Goal: Task Accomplishment & Management: Complete application form

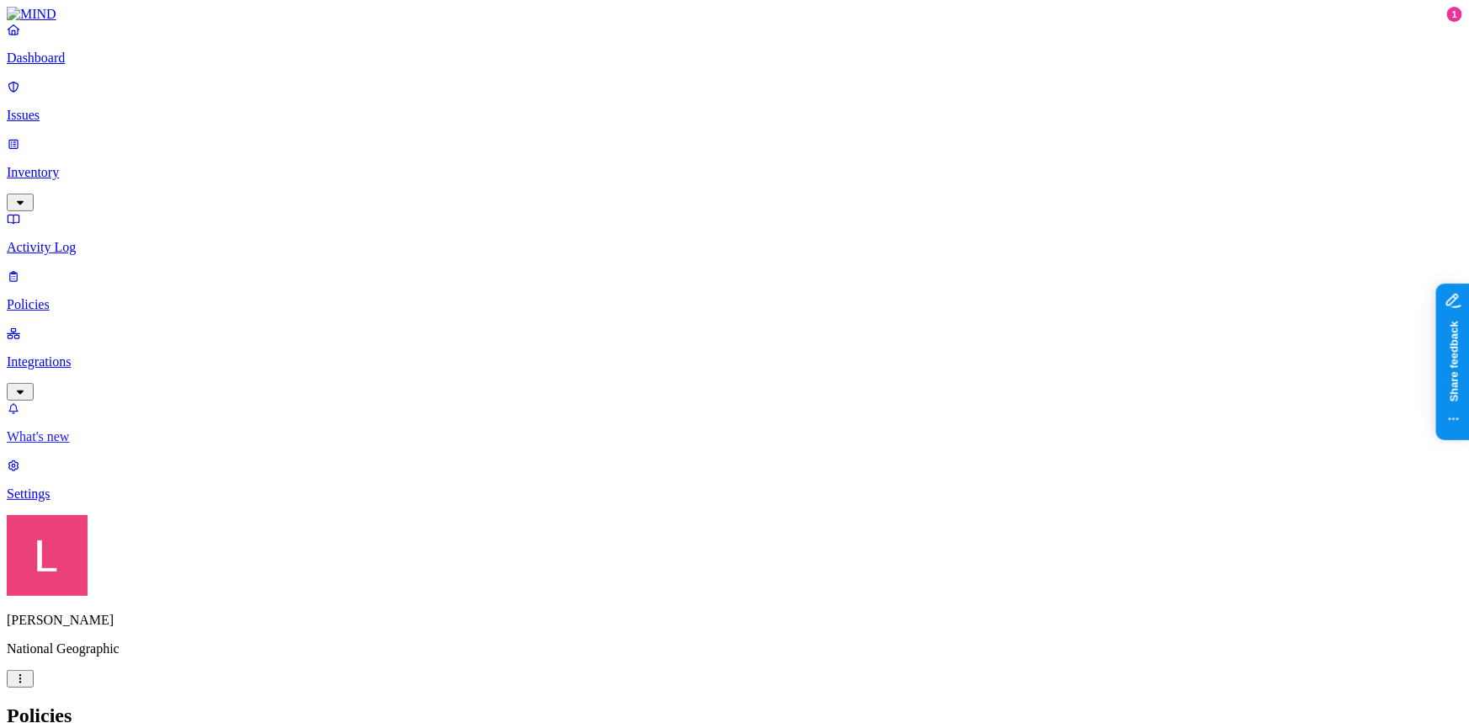
click at [120, 445] on p "What's new" at bounding box center [735, 436] width 1456 height 15
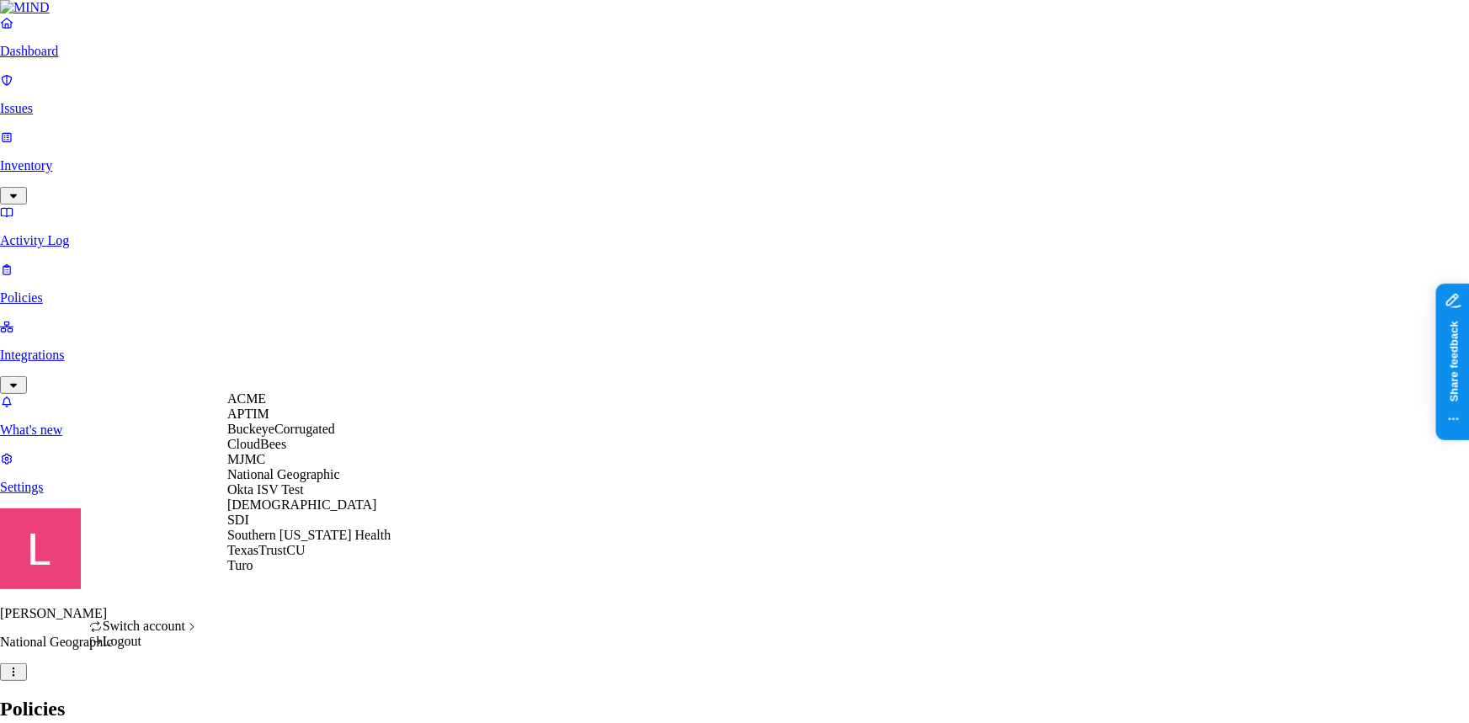
click at [295, 422] on div "APTIM" at bounding box center [308, 414] width 163 height 15
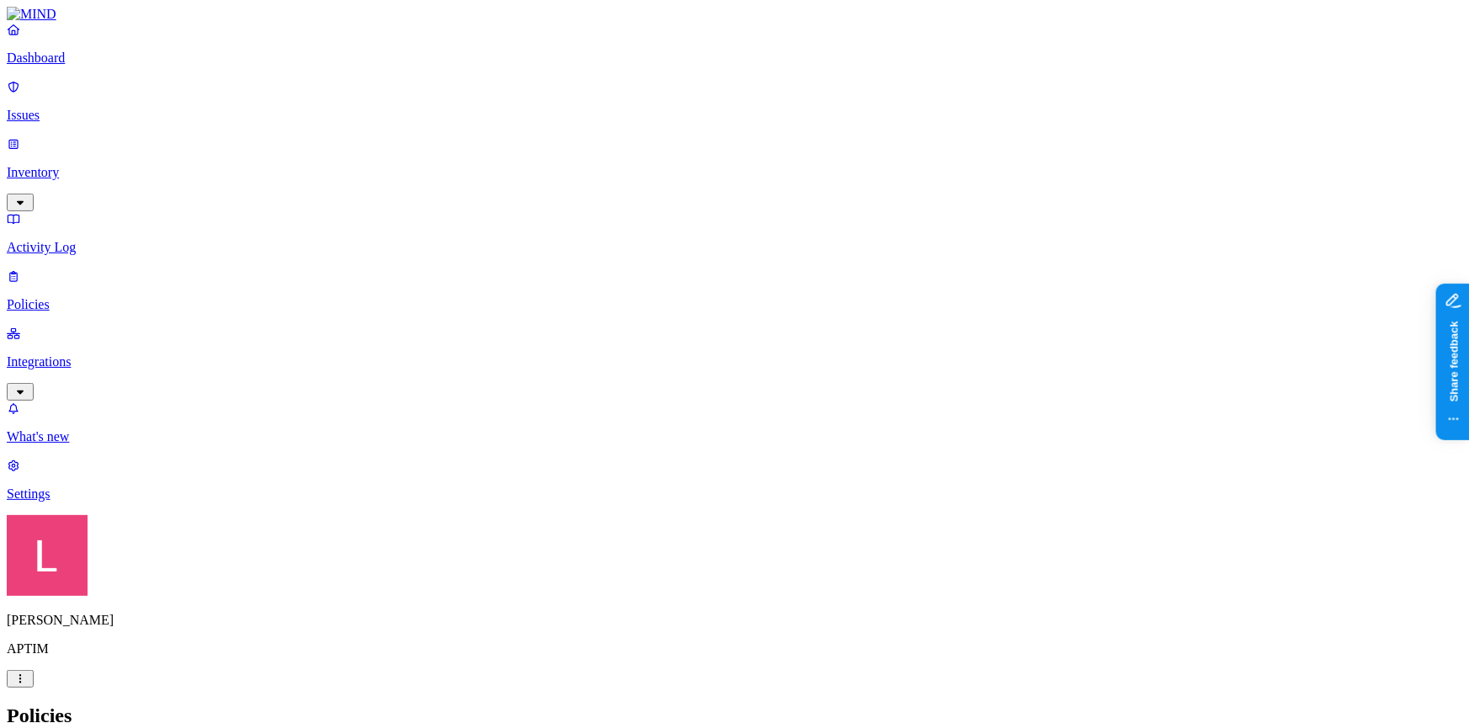
click at [88, 66] on p "Dashboard" at bounding box center [735, 58] width 1456 height 15
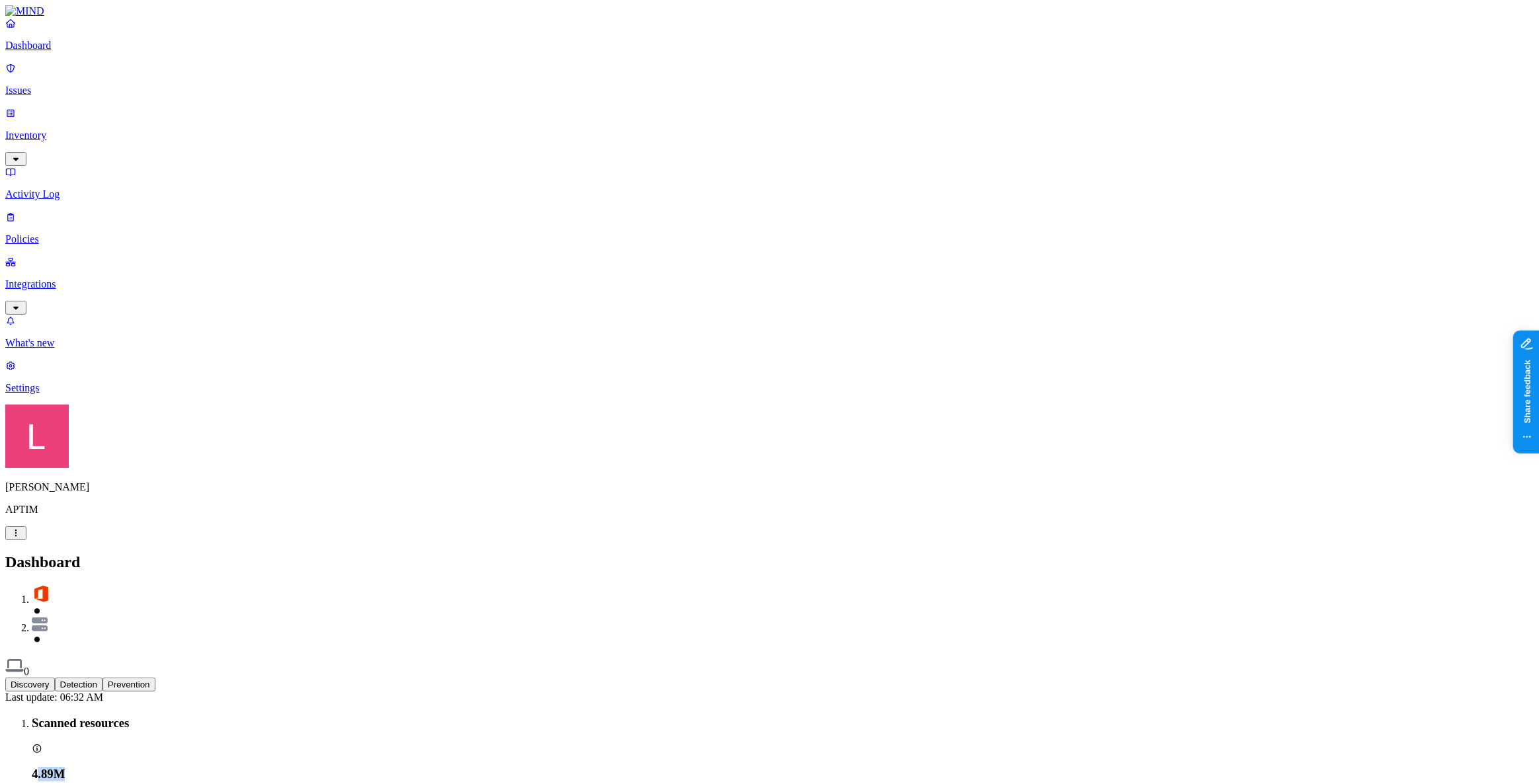
drag, startPoint x: 190, startPoint y: 120, endPoint x: 251, endPoint y: 123, distance: 61.1
click at [251, 567] on div "4.89M" at bounding box center [782, 775] width 1502 height 15
click at [287, 567] on div "4.89M" at bounding box center [782, 775] width 1502 height 15
drag, startPoint x: 256, startPoint y: 123, endPoint x: 174, endPoint y: 124, distance: 82.0
click at [174, 567] on div "Scanned resources 4.89M" at bounding box center [782, 749] width 1502 height 65
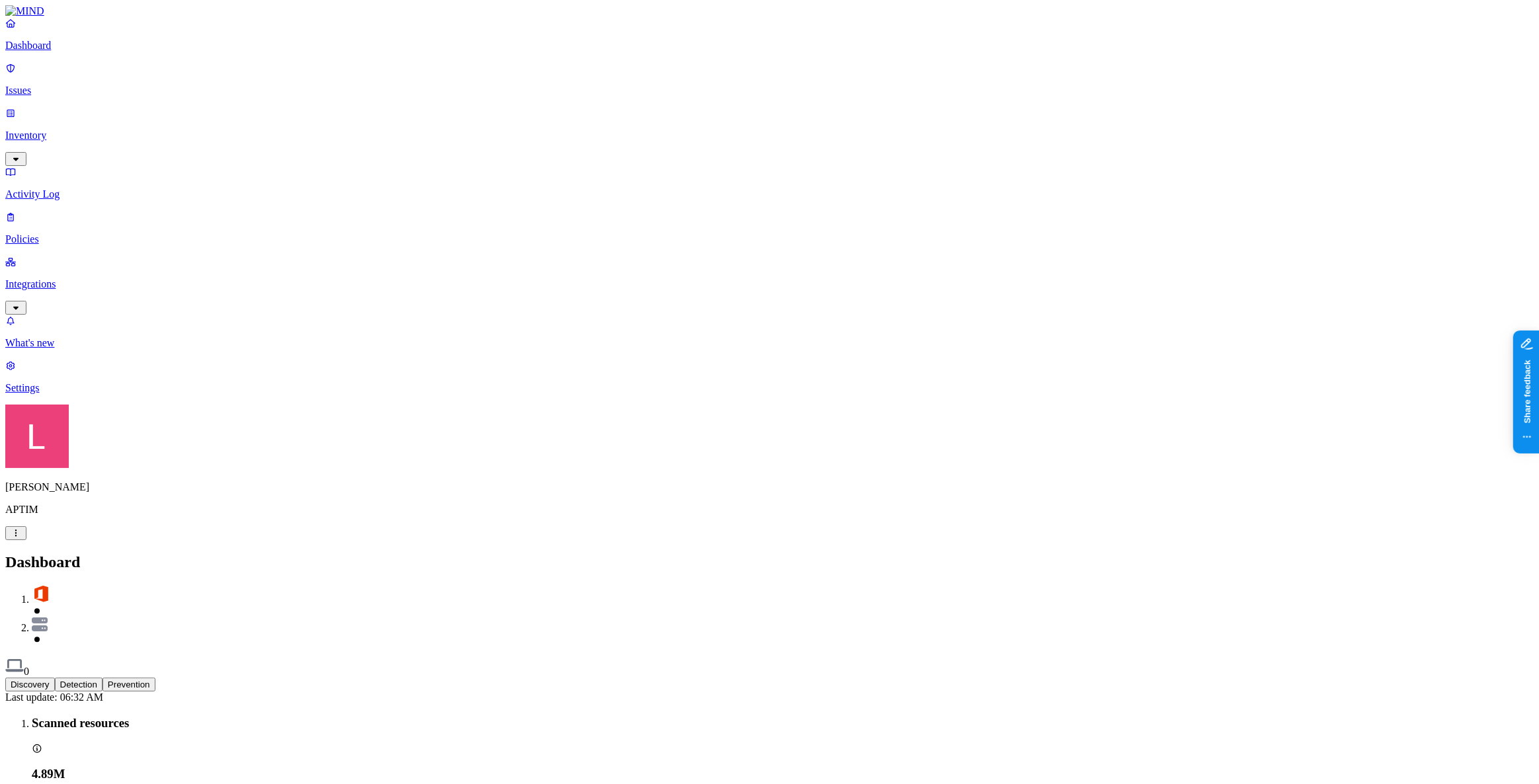
click at [102, 567] on button "Detection" at bounding box center [79, 685] width 48 height 14
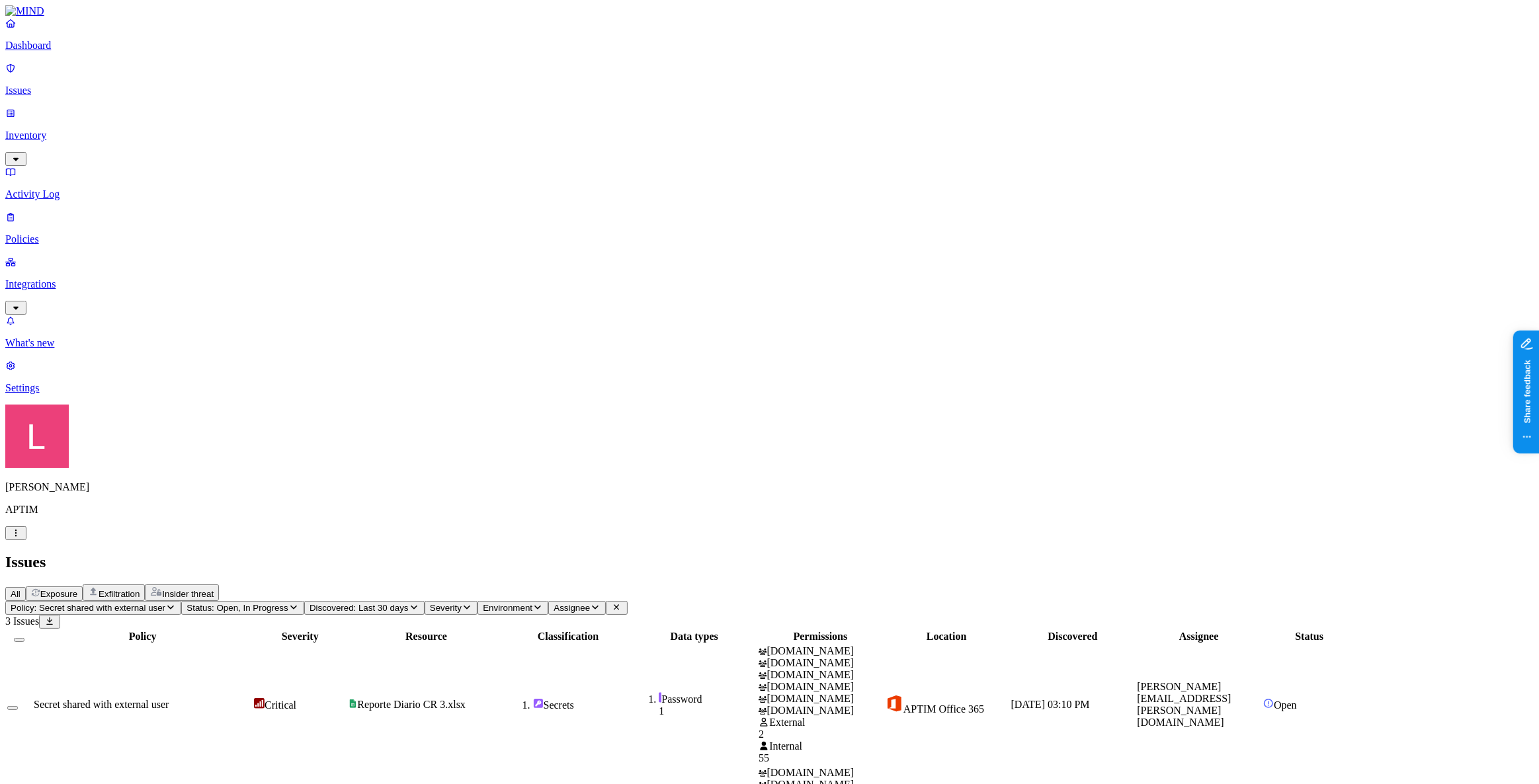
click at [466, 567] on span "Reporte Diario CR 3.xlsx" at bounding box center [412, 705] width 108 height 11
click at [67, 233] on p "Policies" at bounding box center [770, 239] width 1529 height 12
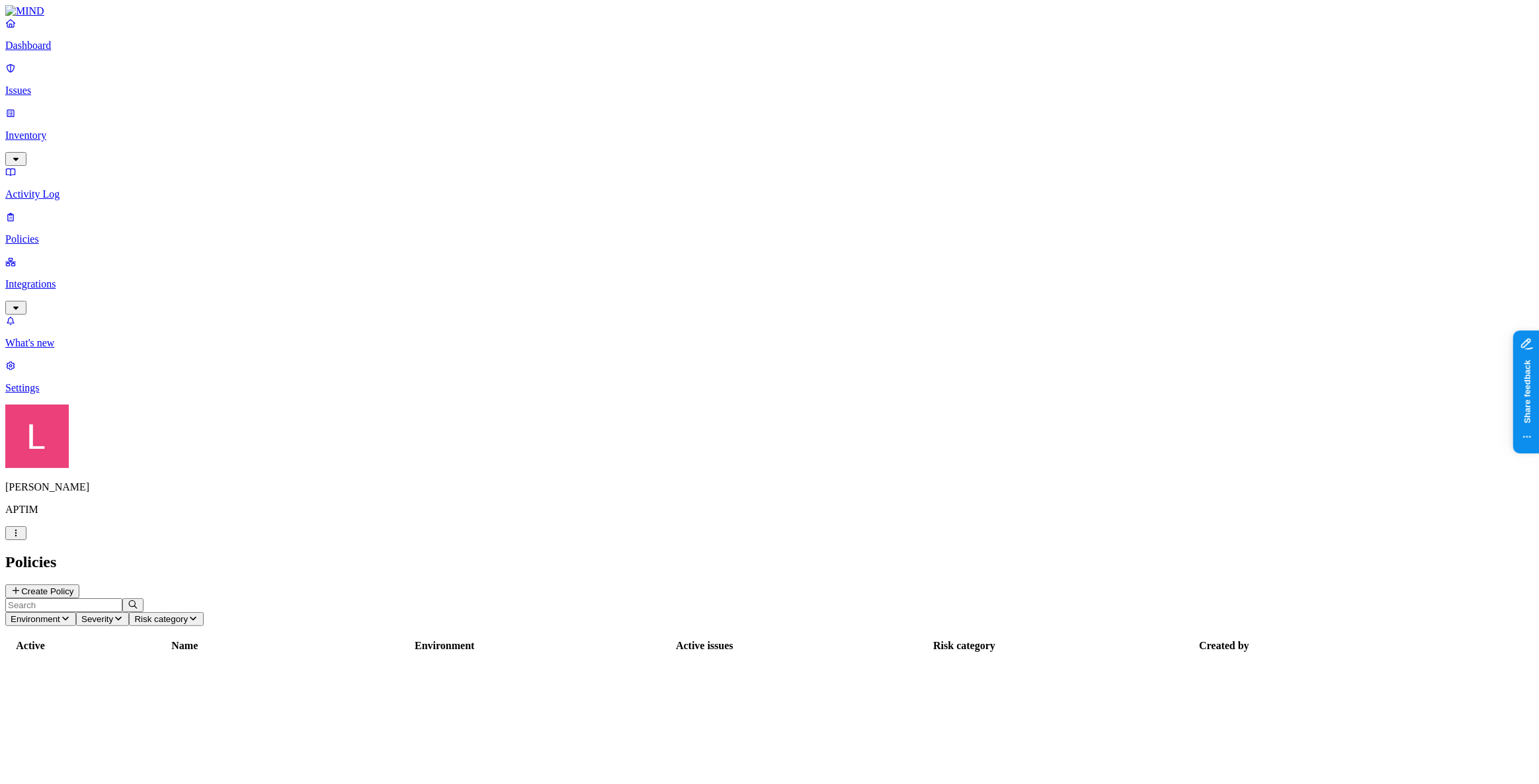
click at [76, 130] on p "Inventory" at bounding box center [770, 135] width 1529 height 12
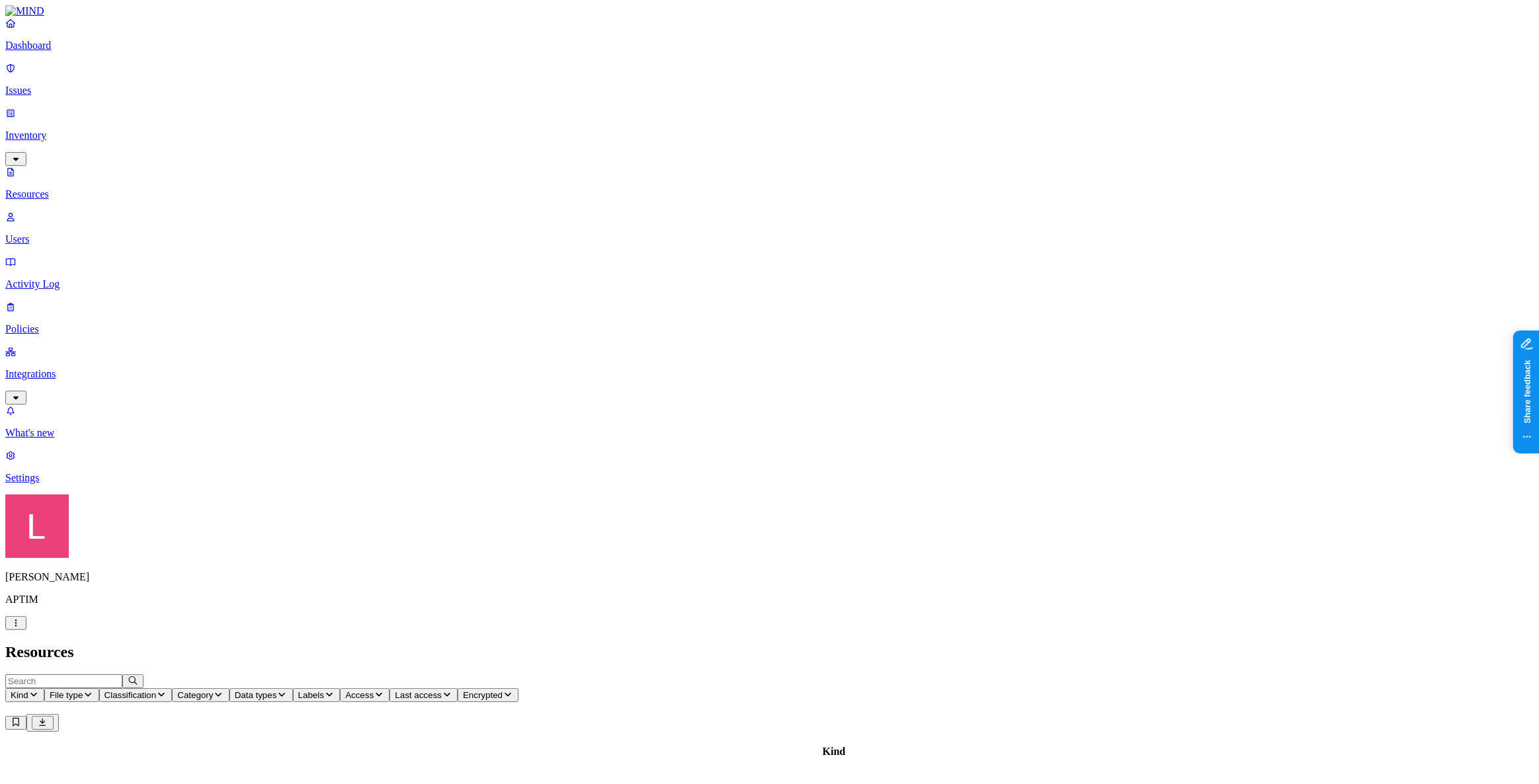
click at [72, 233] on p "Users" at bounding box center [770, 239] width 1529 height 12
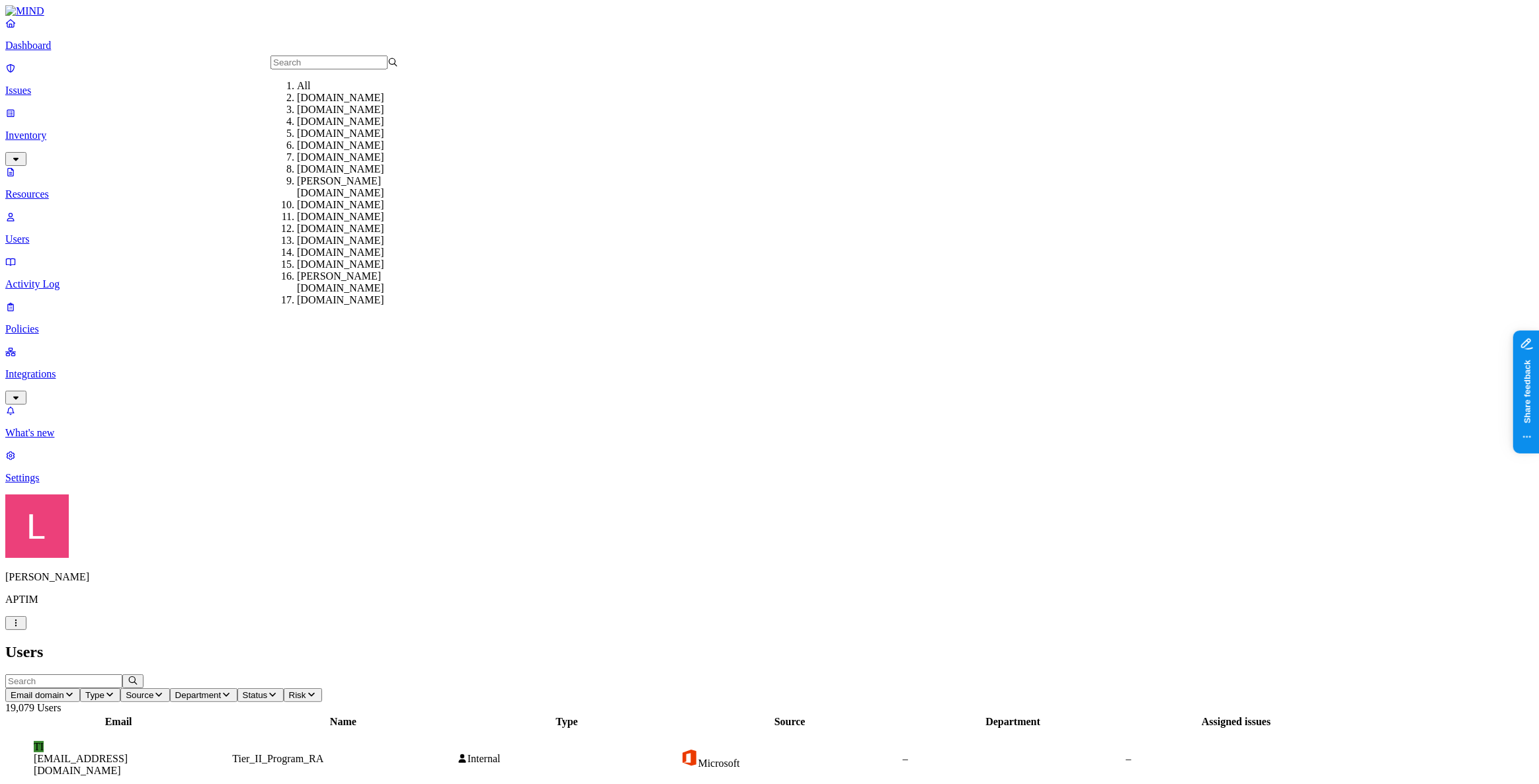
click at [423, 567] on h2 "Users" at bounding box center [770, 652] width 1529 height 18
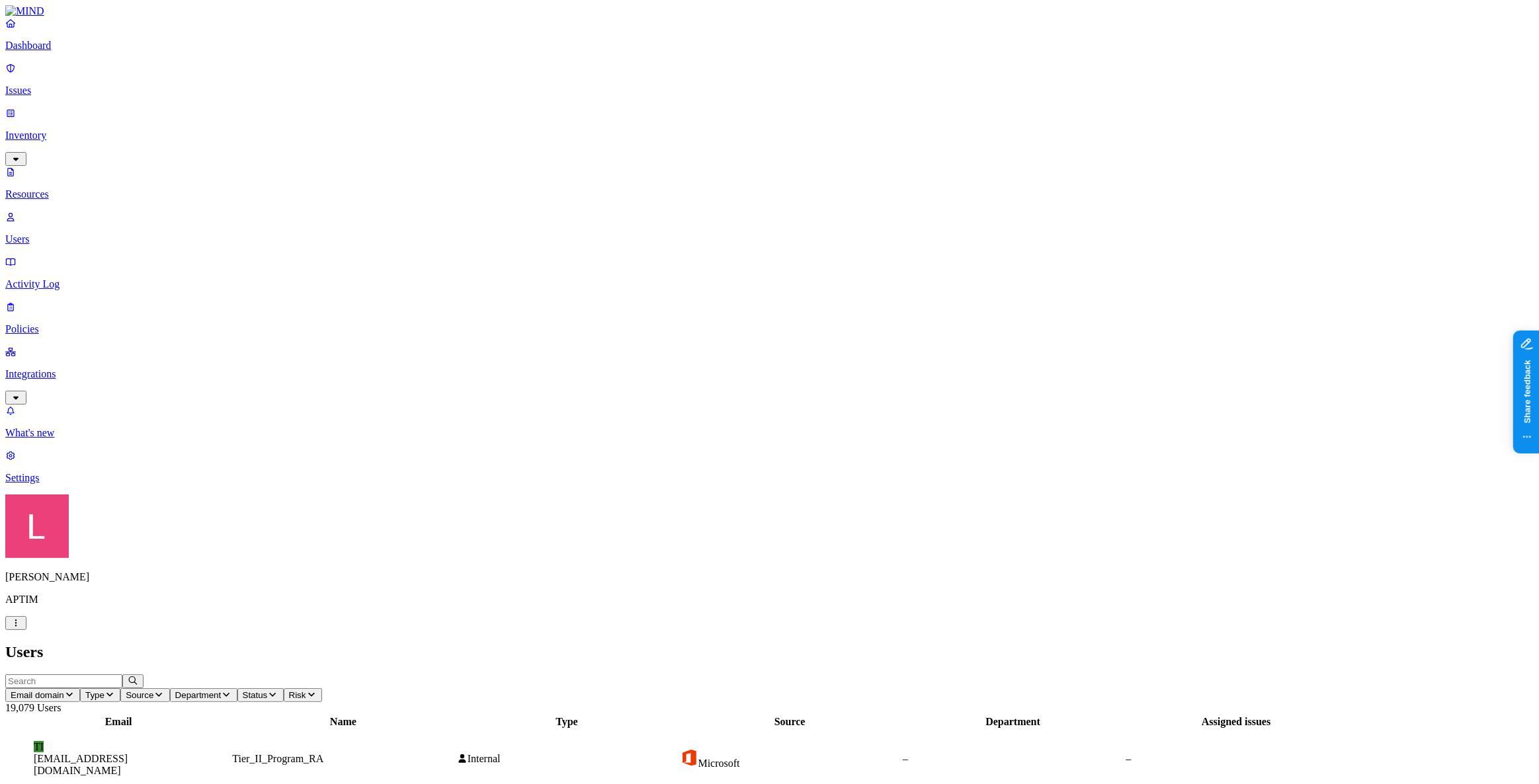
click at [268, 567] on span "Status" at bounding box center [255, 695] width 25 height 10
click at [541, 102] on div "Disabled" at bounding box center [541, 95] width 0 height 12
click at [660, 567] on h2 "Users" at bounding box center [770, 652] width 1529 height 18
click at [229, 567] on div "BO boston_english_cq@aptim.com" at bounding box center [118, 759] width 222 height 35
click at [59, 51] on p "Dashboard" at bounding box center [770, 46] width 1529 height 12
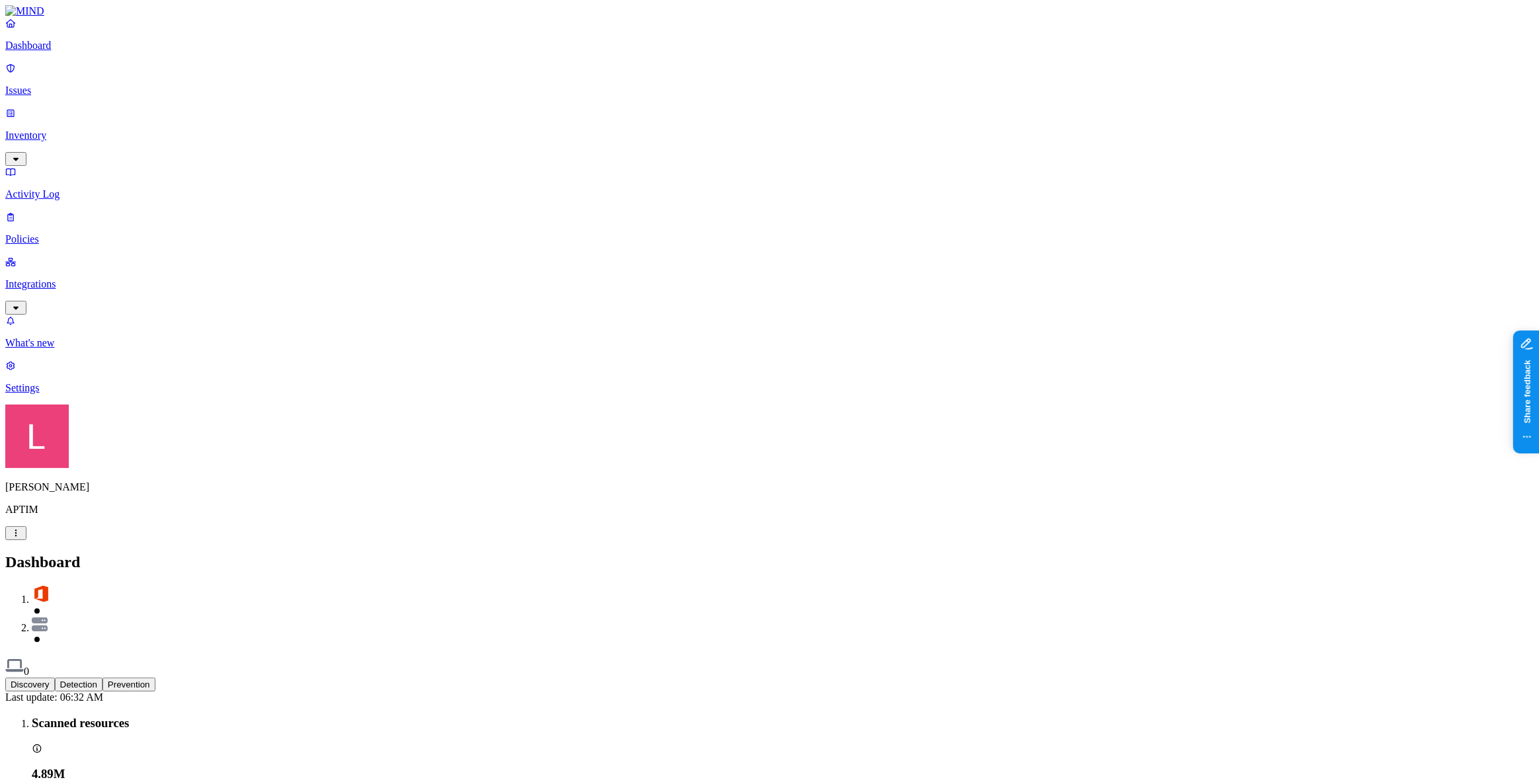
click at [102, 567] on button "Detection" at bounding box center [79, 685] width 48 height 14
click at [55, 567] on button "Discovery" at bounding box center [30, 685] width 49 height 14
click at [102, 567] on button "Detection" at bounding box center [79, 685] width 48 height 14
click at [332, 567] on div "Discovery Detection Prevention" at bounding box center [770, 685] width 1529 height 14
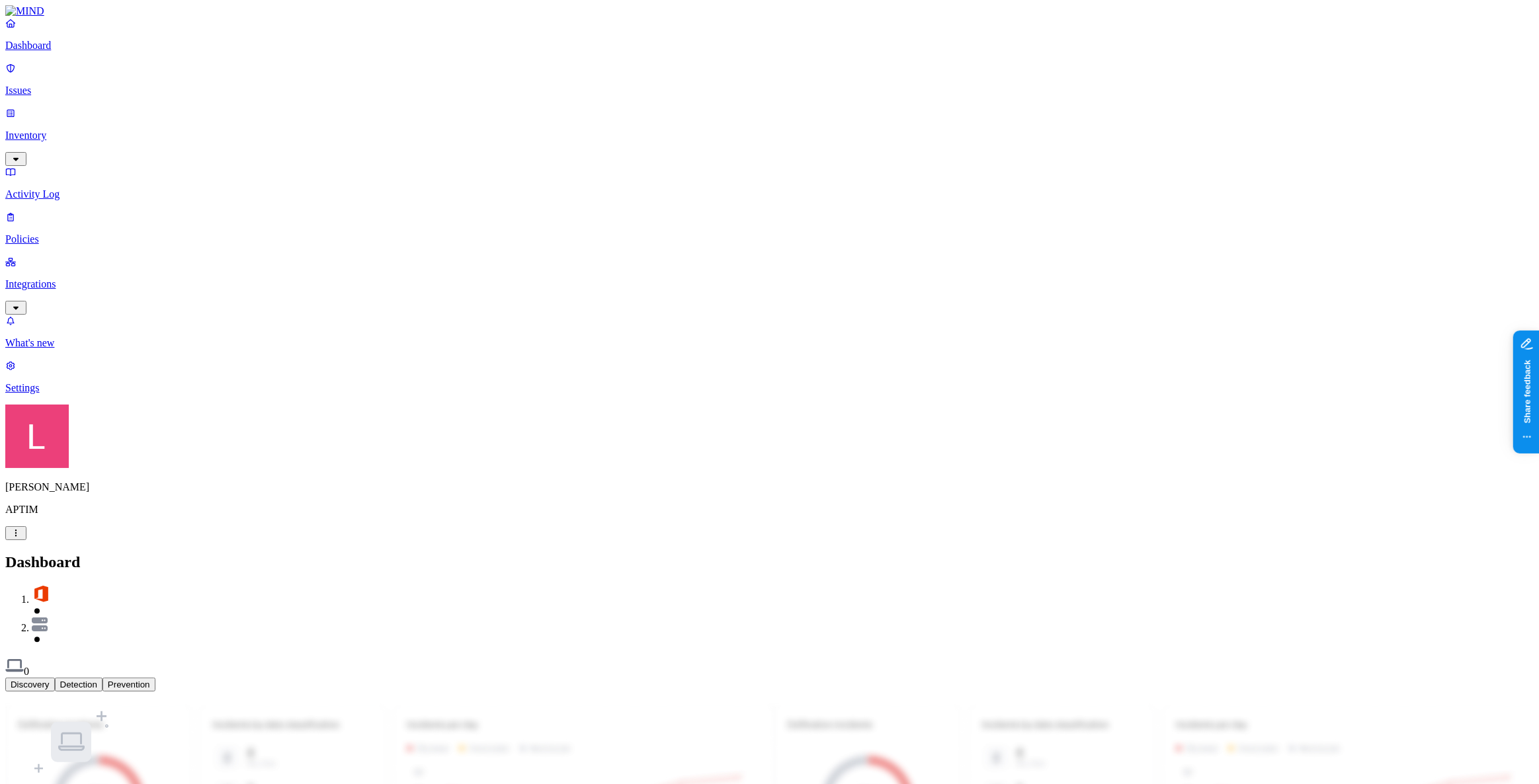
click at [156, 567] on button "Prevention" at bounding box center [128, 685] width 53 height 14
click at [102, 567] on button "Detection" at bounding box center [79, 685] width 48 height 14
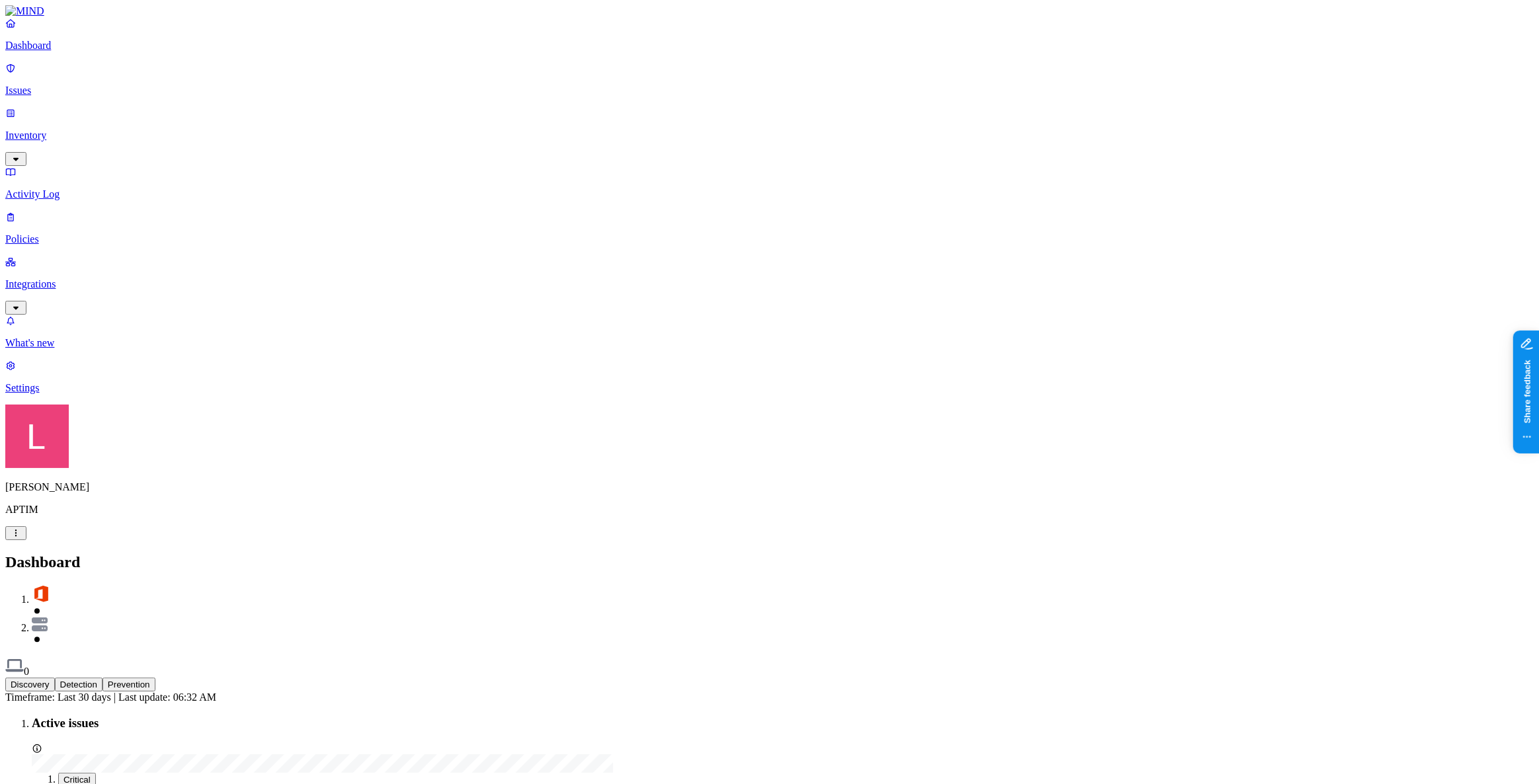
click at [55, 567] on button "Discovery" at bounding box center [30, 685] width 49 height 14
click at [102, 567] on button "Detection" at bounding box center [79, 685] width 48 height 14
drag, startPoint x: 320, startPoint y: 48, endPoint x: 367, endPoint y: 49, distance: 47.0
click at [156, 567] on button "Prevention" at bounding box center [128, 685] width 53 height 14
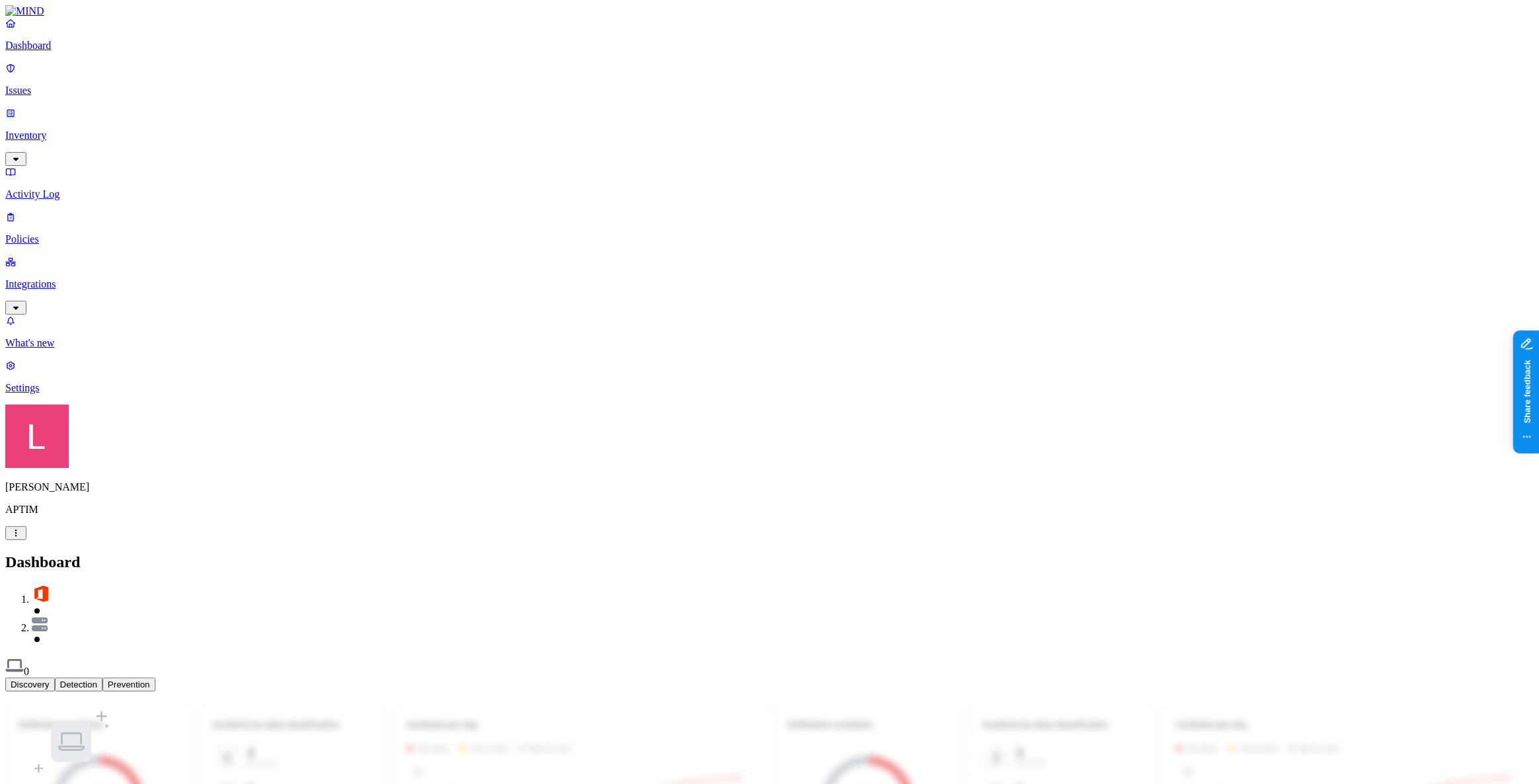
click at [102, 567] on button "Detection" at bounding box center [79, 685] width 48 height 14
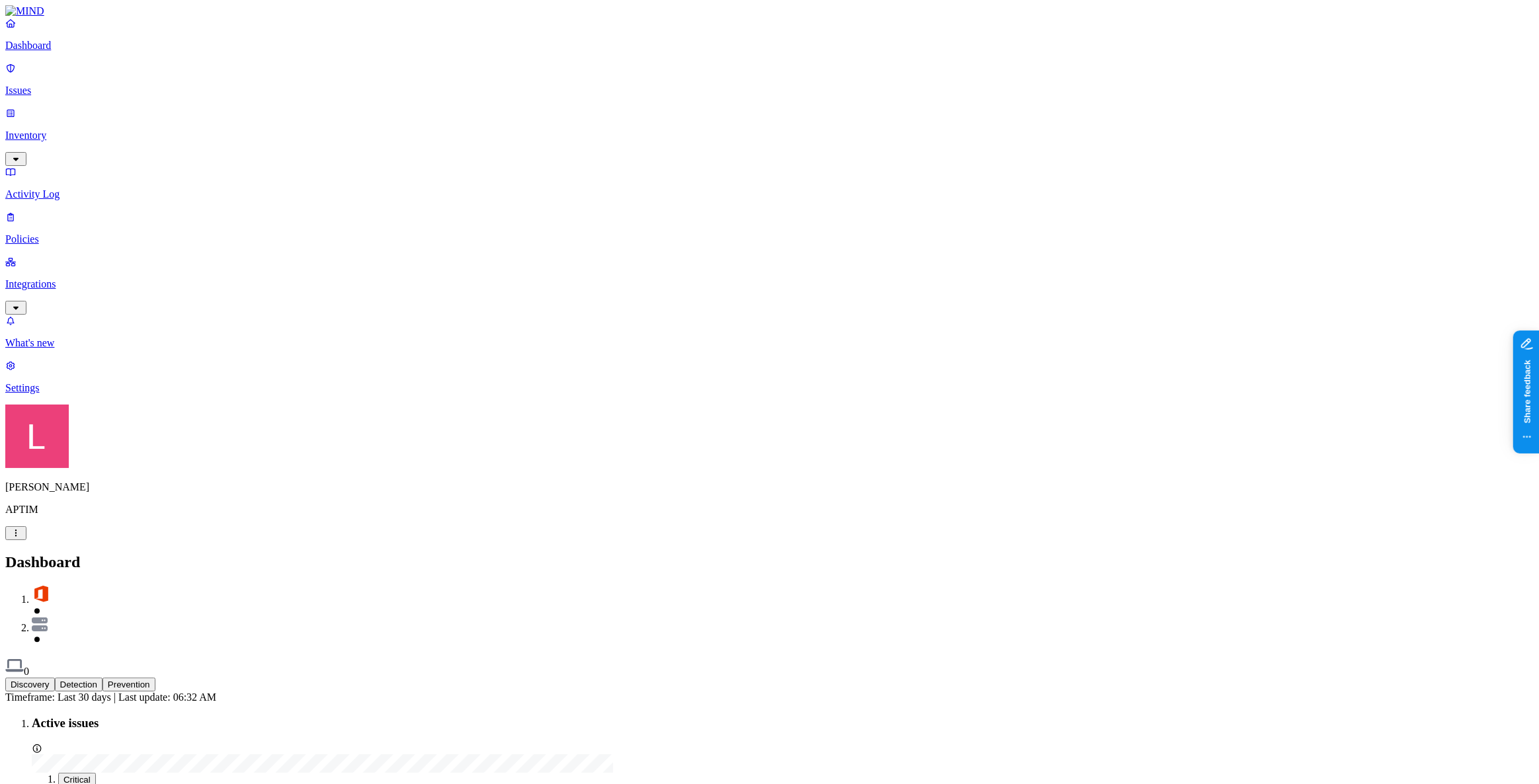
click at [156, 567] on button "Prevention" at bounding box center [128, 685] width 53 height 14
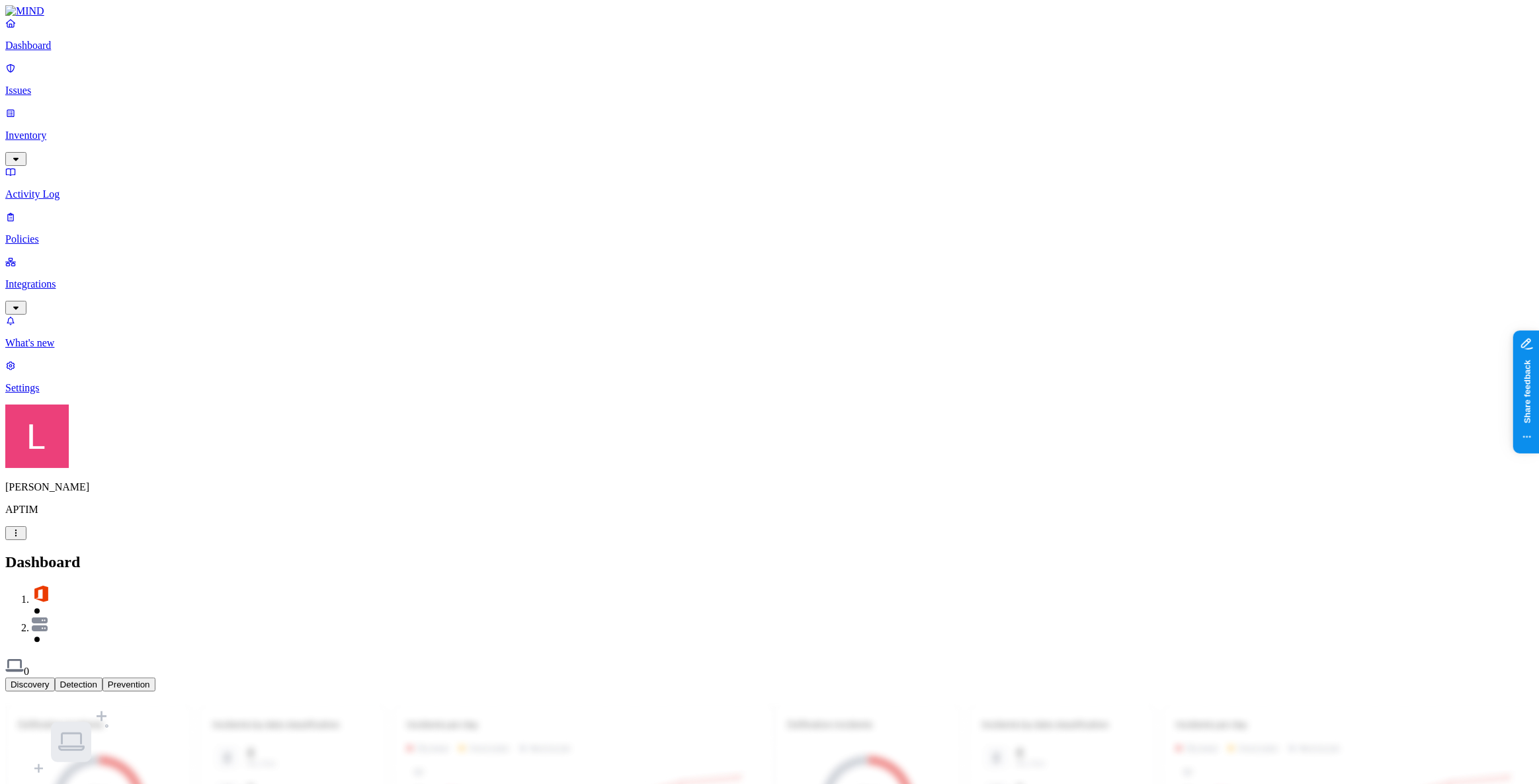
click at [44, 233] on p "Policies" at bounding box center [770, 239] width 1529 height 12
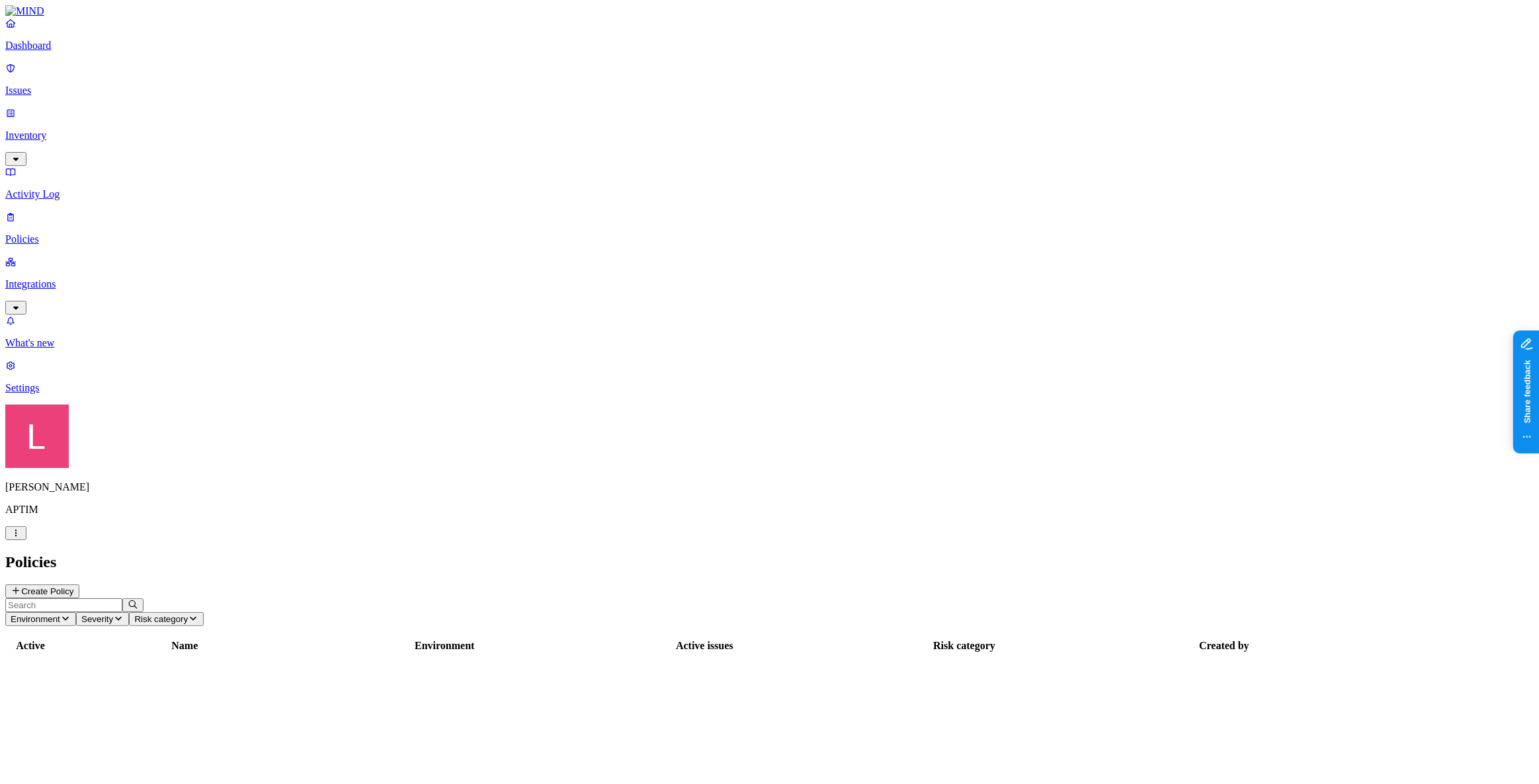
click at [79, 567] on button "Create Policy" at bounding box center [42, 592] width 74 height 14
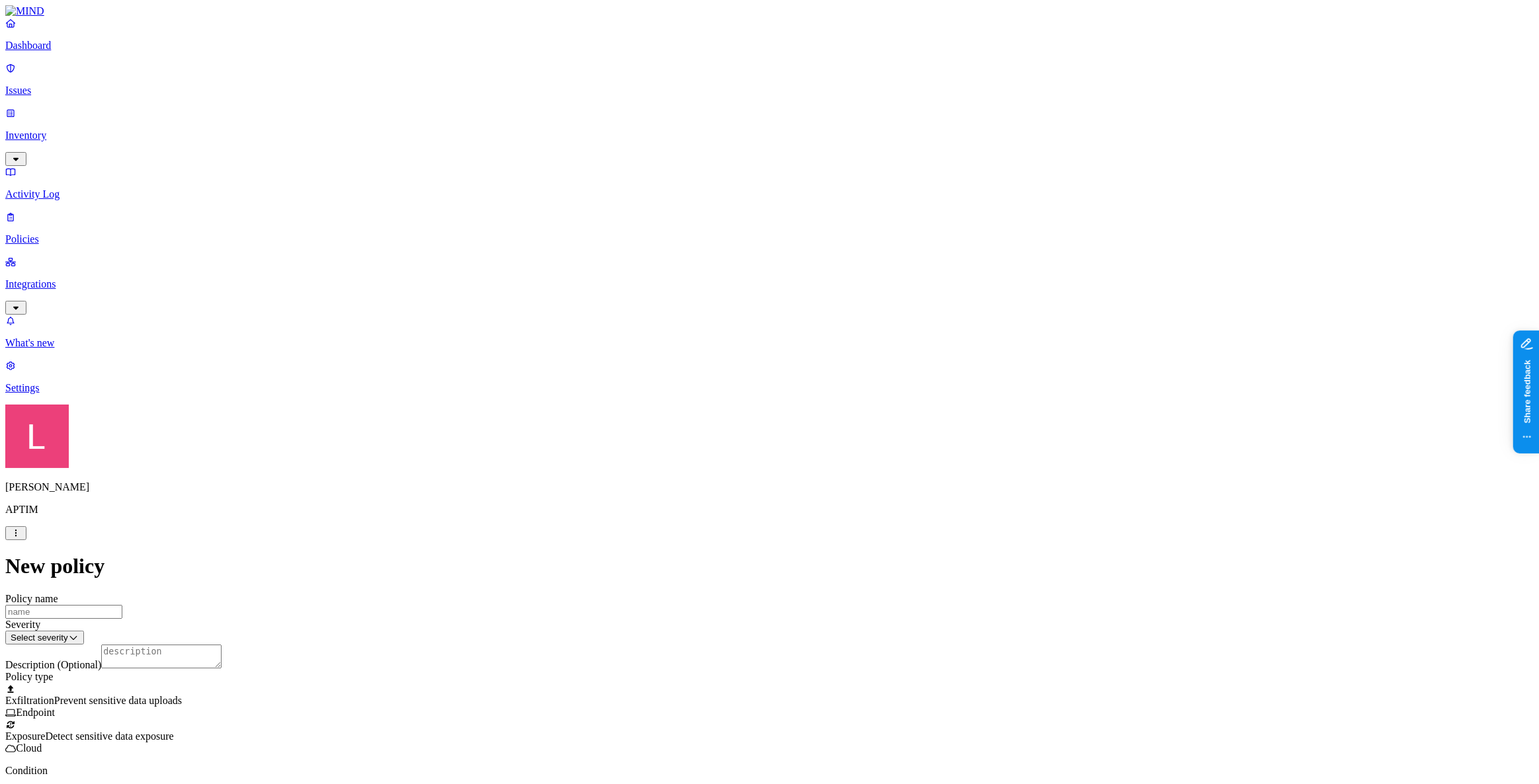
click at [174, 567] on span "Detect sensitive data exposure" at bounding box center [108, 736] width 128 height 11
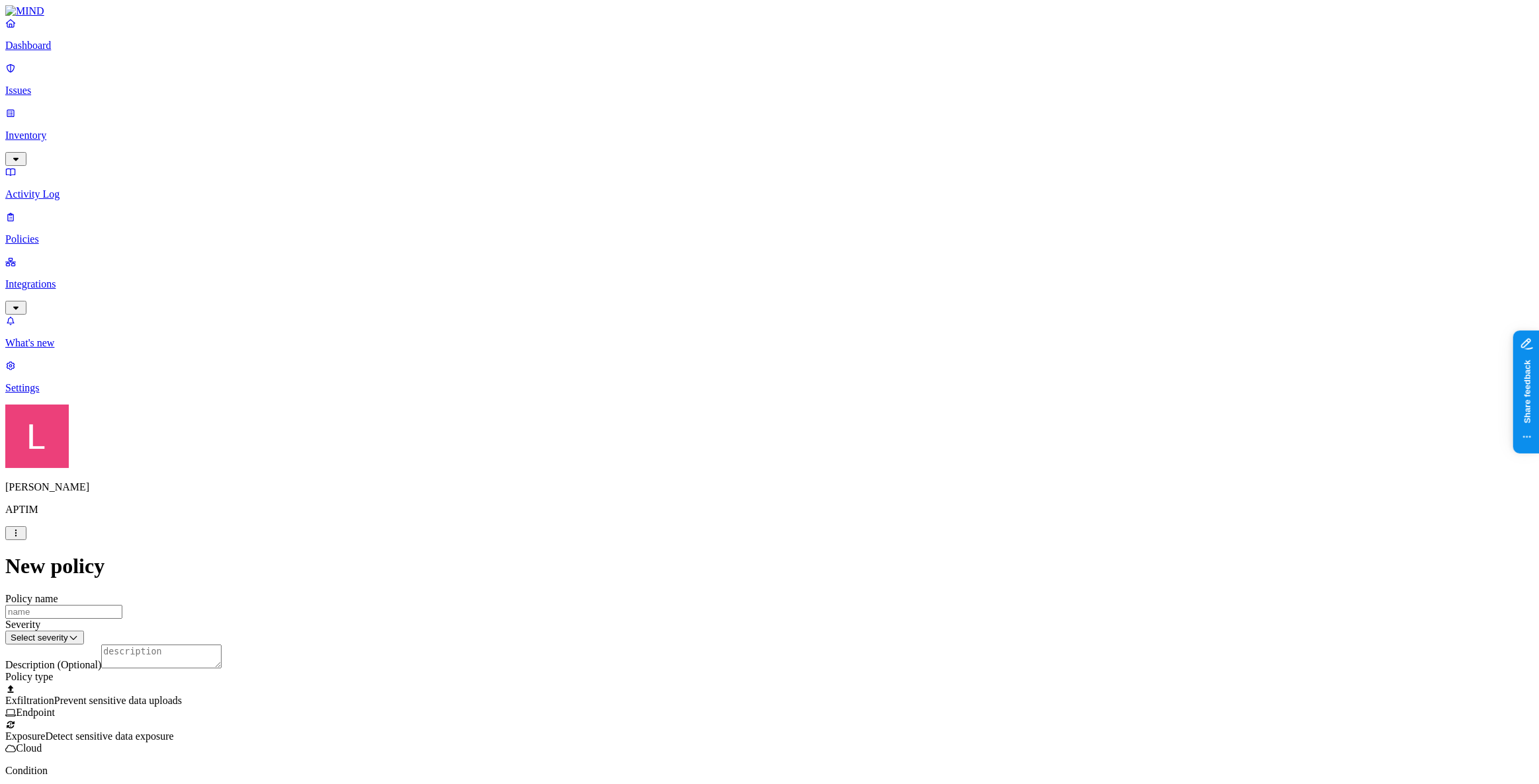
click at [60, 233] on p "Policies" at bounding box center [770, 239] width 1529 height 12
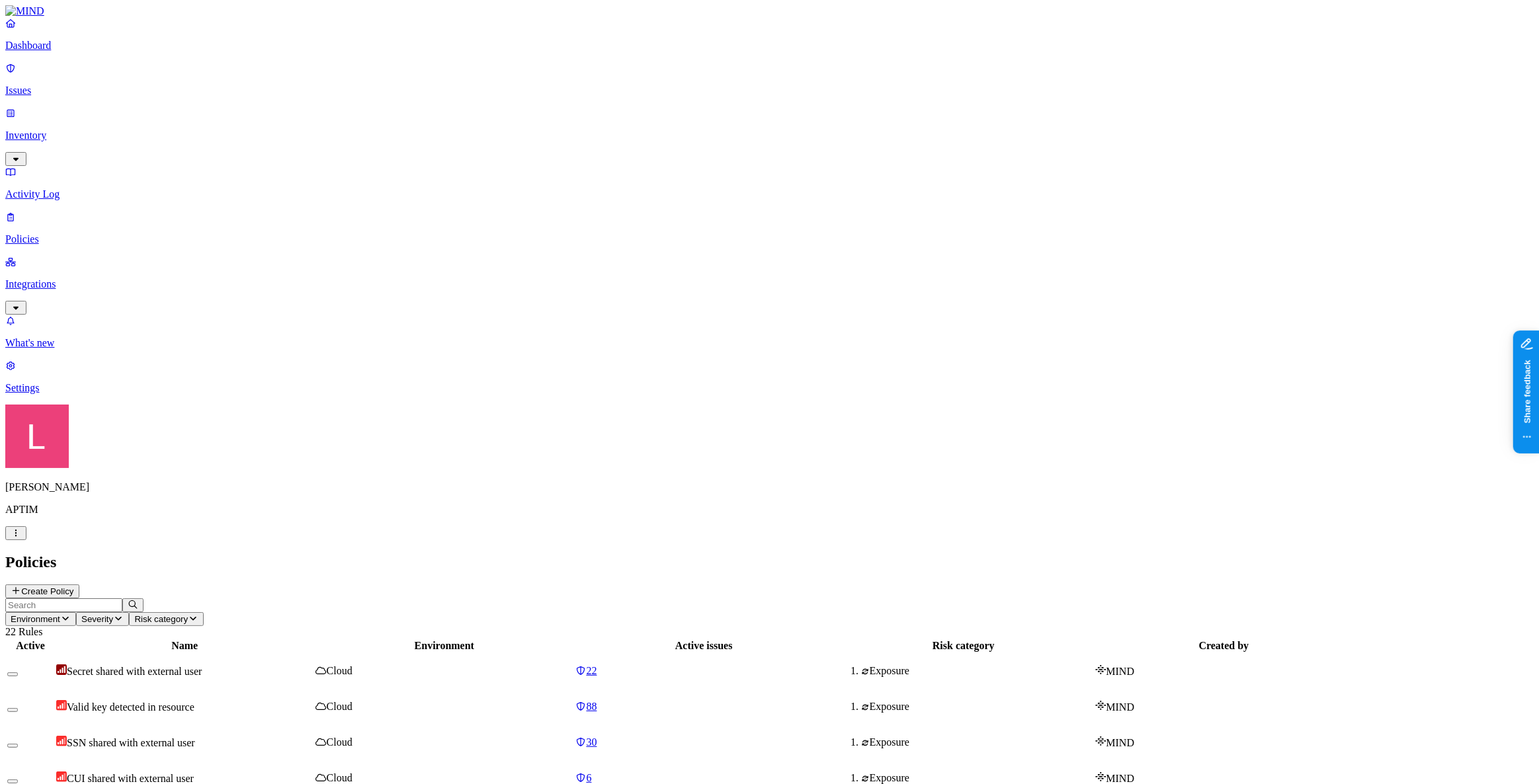
click at [79, 567] on button "Create Policy" at bounding box center [42, 592] width 74 height 14
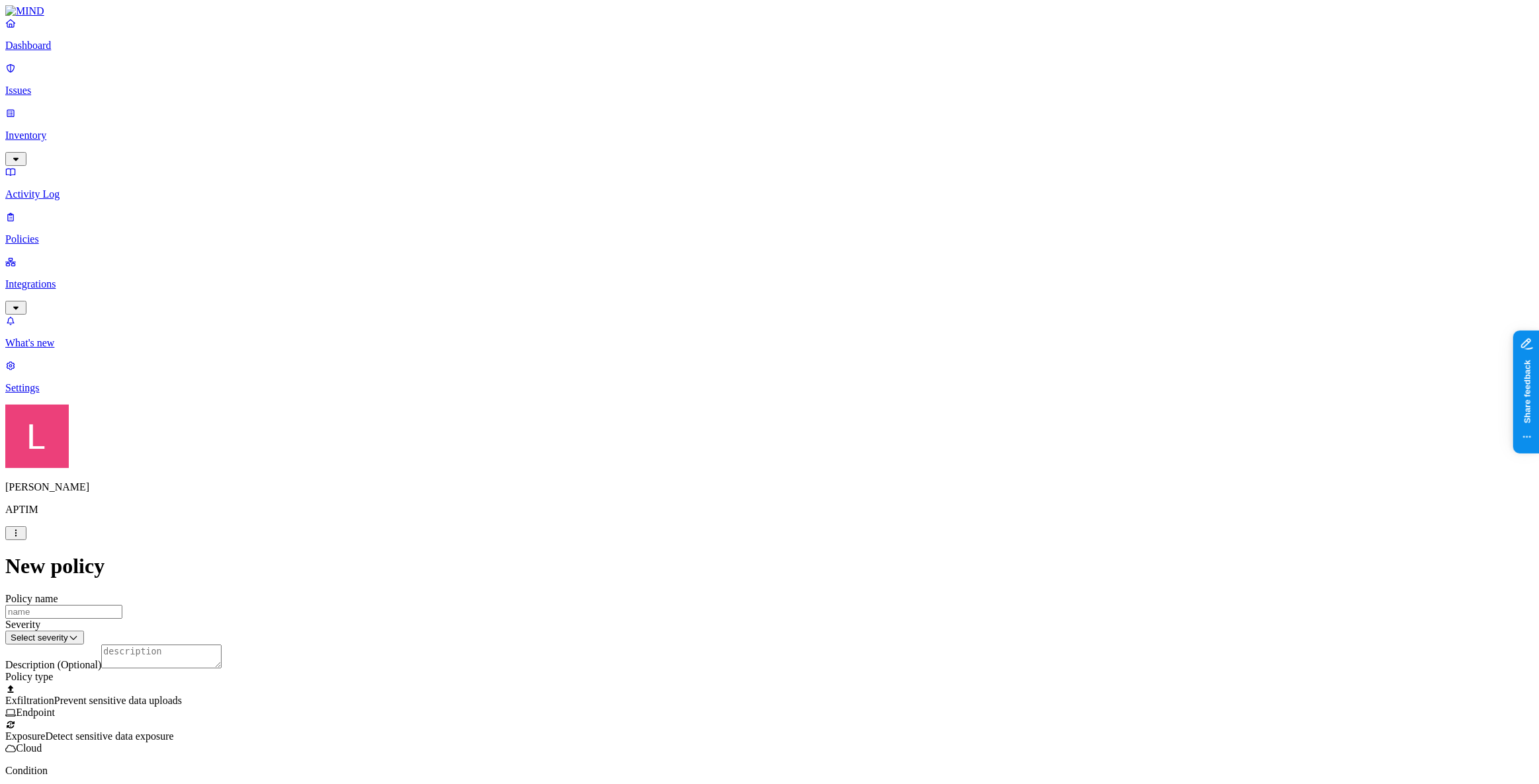
scroll to position [240, 0]
click at [670, 567] on div at bounding box center [770, 689] width 1529 height 12
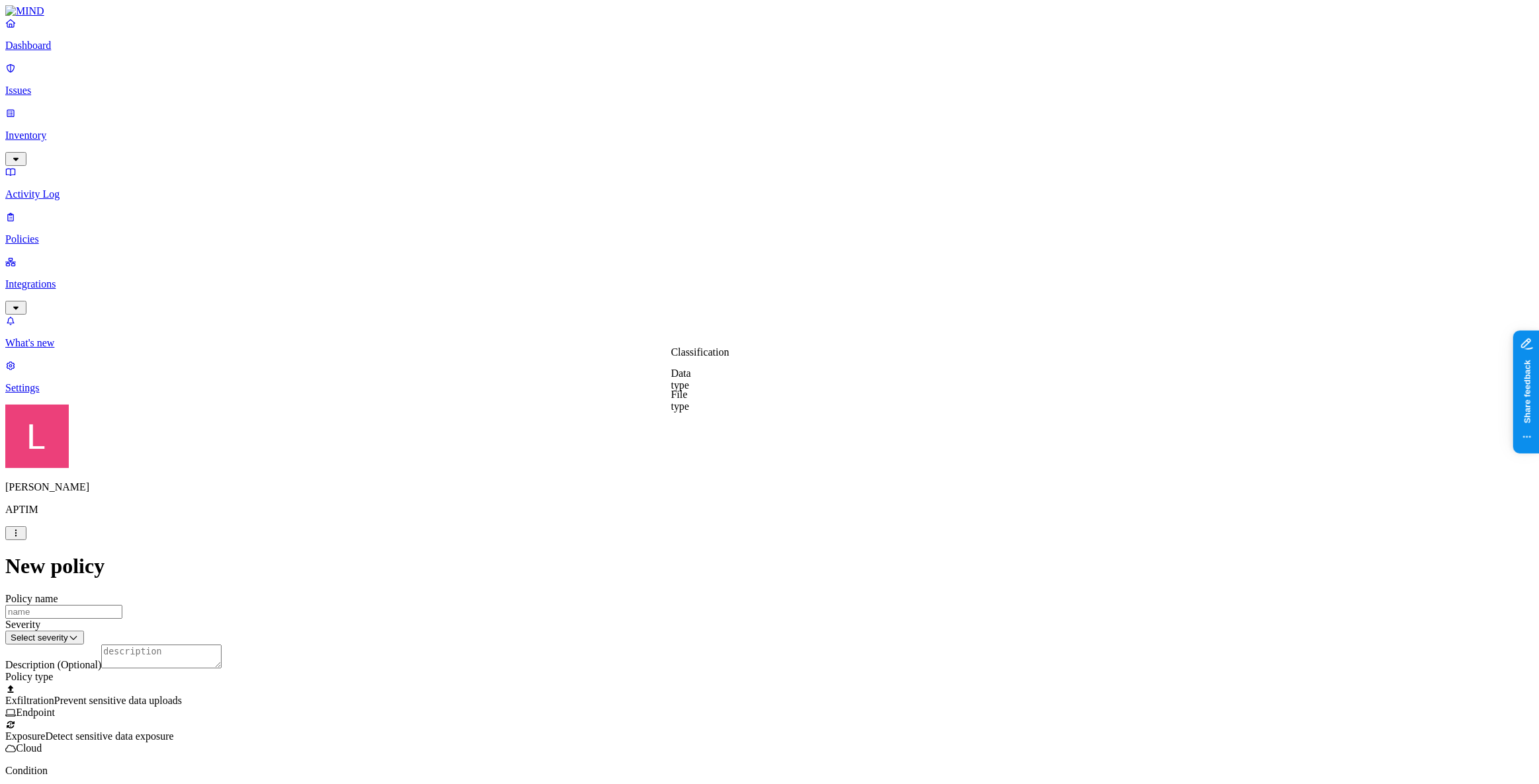
click at [704, 358] on label "Classification" at bounding box center [701, 353] width 58 height 11
click at [682, 419] on img at bounding box center [676, 412] width 10 height 10
click at [734, 422] on label "Web Category" at bounding box center [714, 413] width 39 height 23
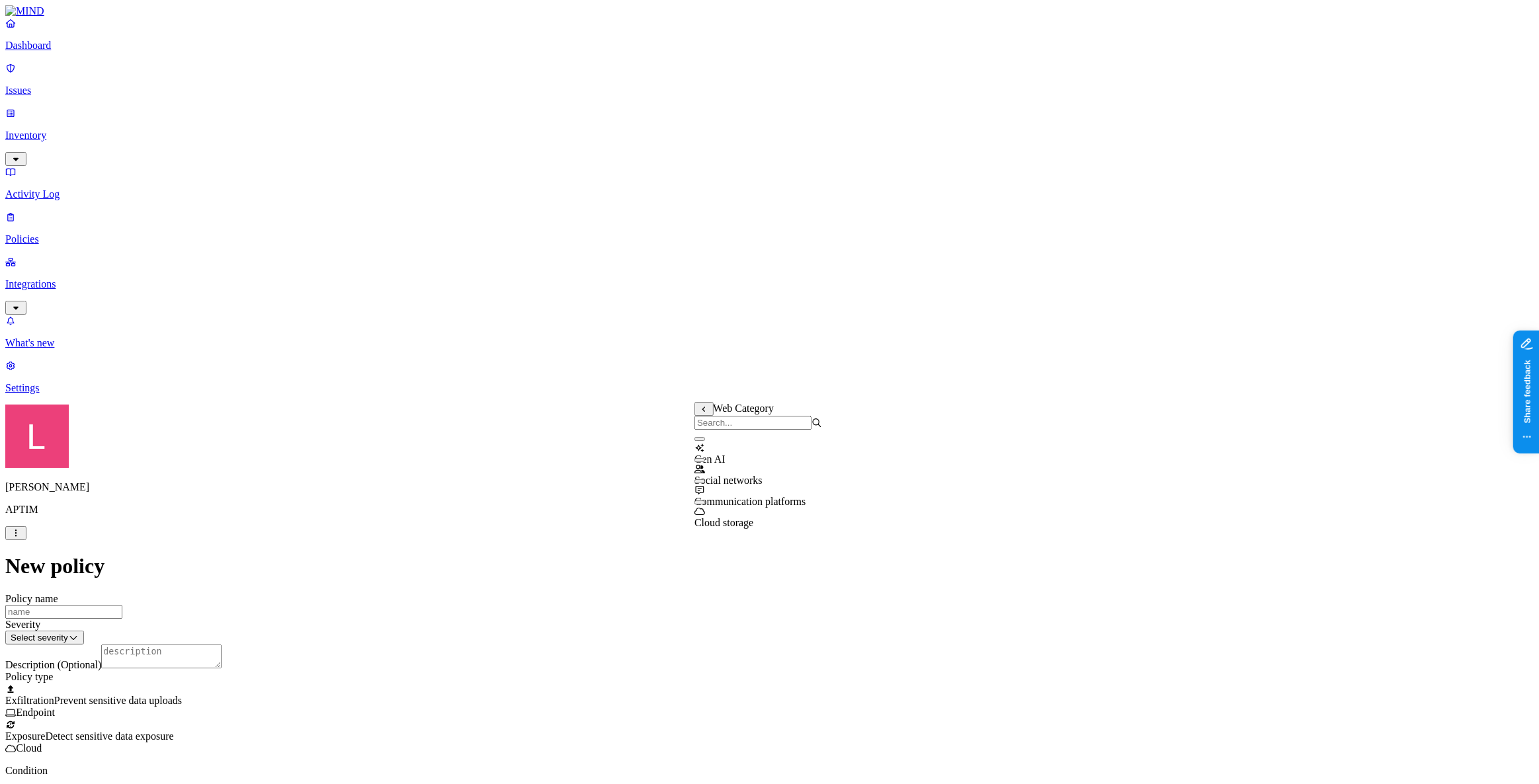
click at [713, 454] on div "Gen AI" at bounding box center [758, 447] width 127 height 35
click at [717, 533] on label "Departments" at bounding box center [711, 527] width 54 height 11
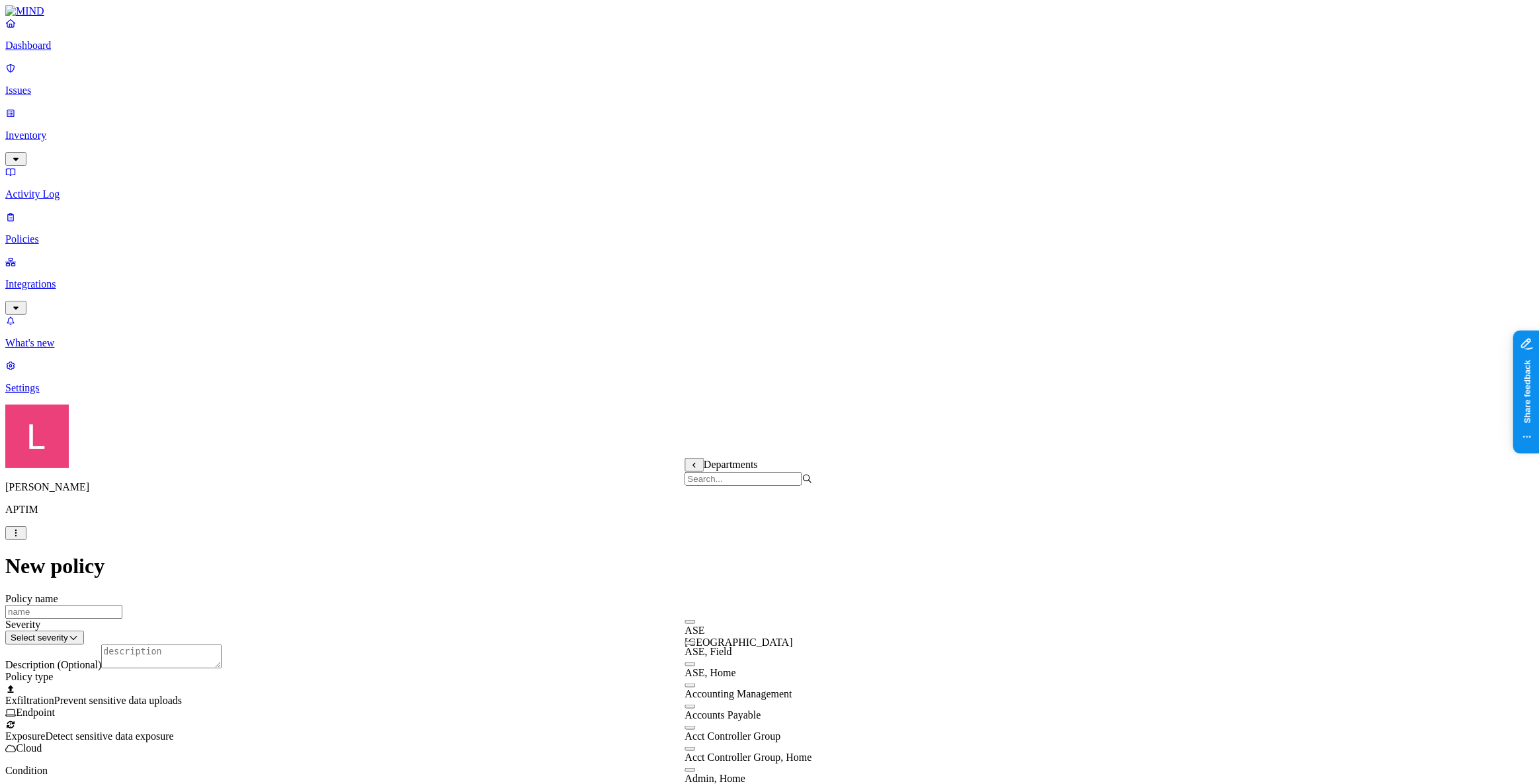
drag, startPoint x: 696, startPoint y: 612, endPoint x: 709, endPoint y: 612, distance: 13.0
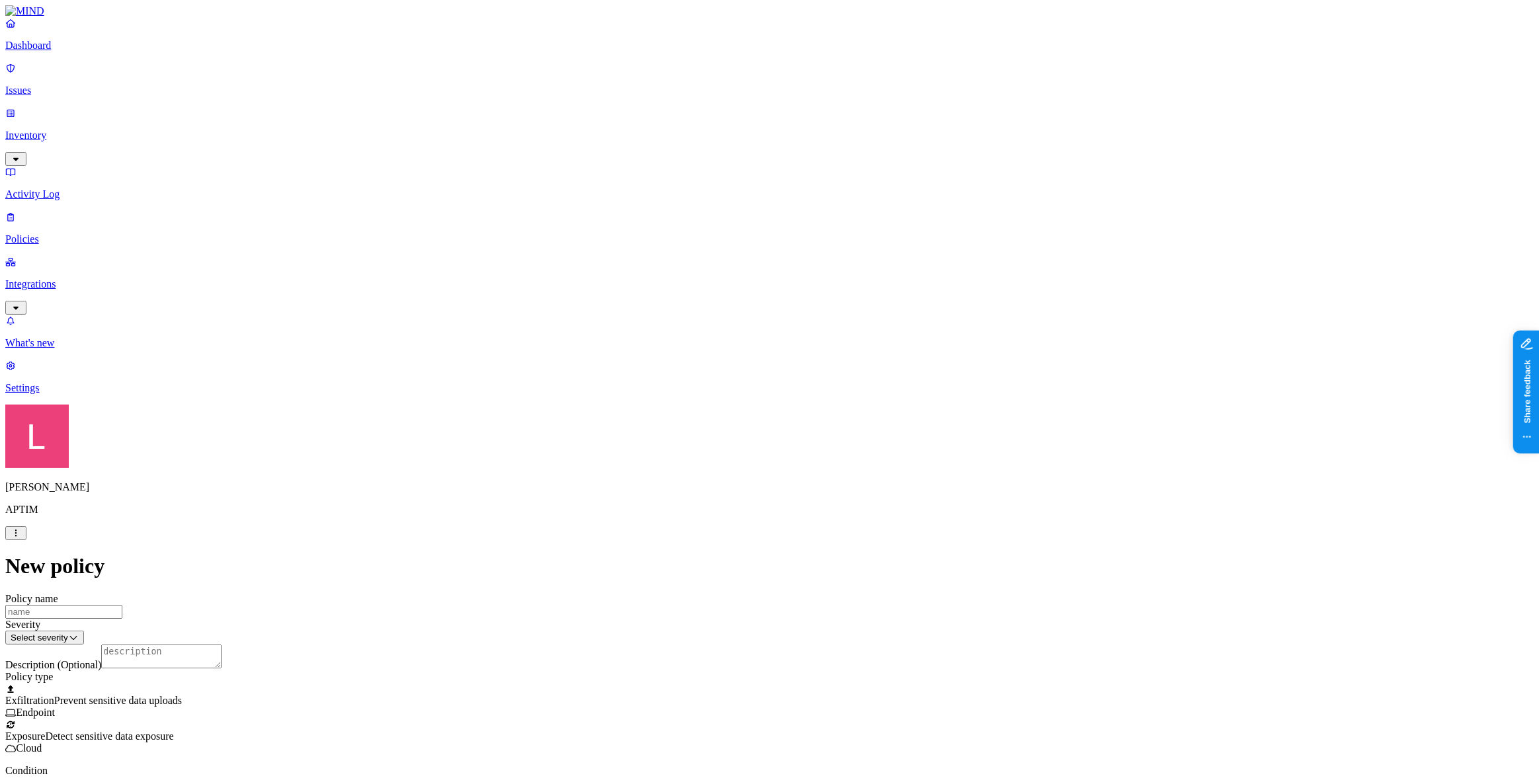
click at [813, 567] on div "Exposure Detect sensitive data exposure Cloud" at bounding box center [770, 742] width 1529 height 24
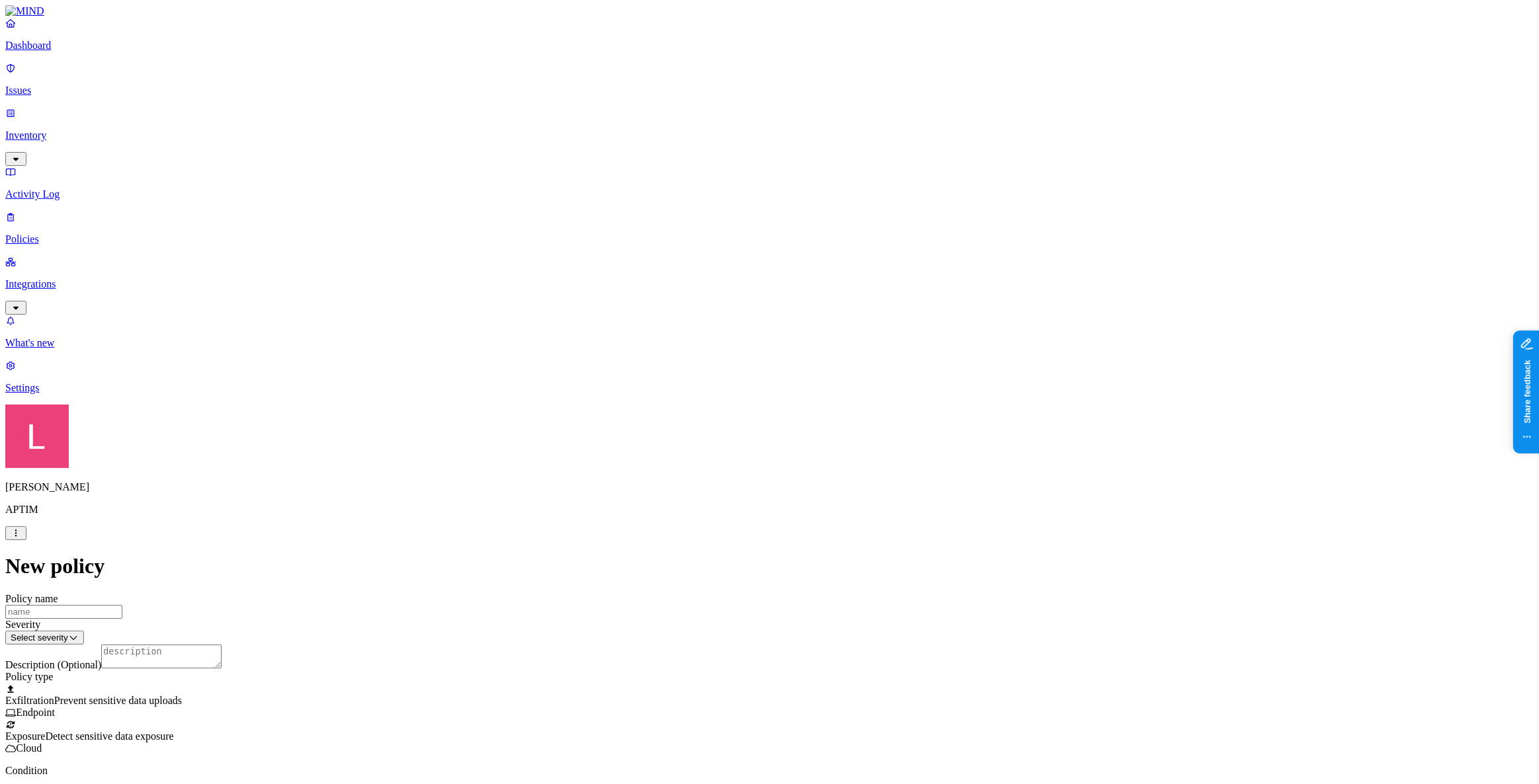
click at [709, 358] on label "Classification" at bounding box center [701, 353] width 58 height 11
click at [684, 424] on span "PII" at bounding box center [678, 427] width 13 height 11
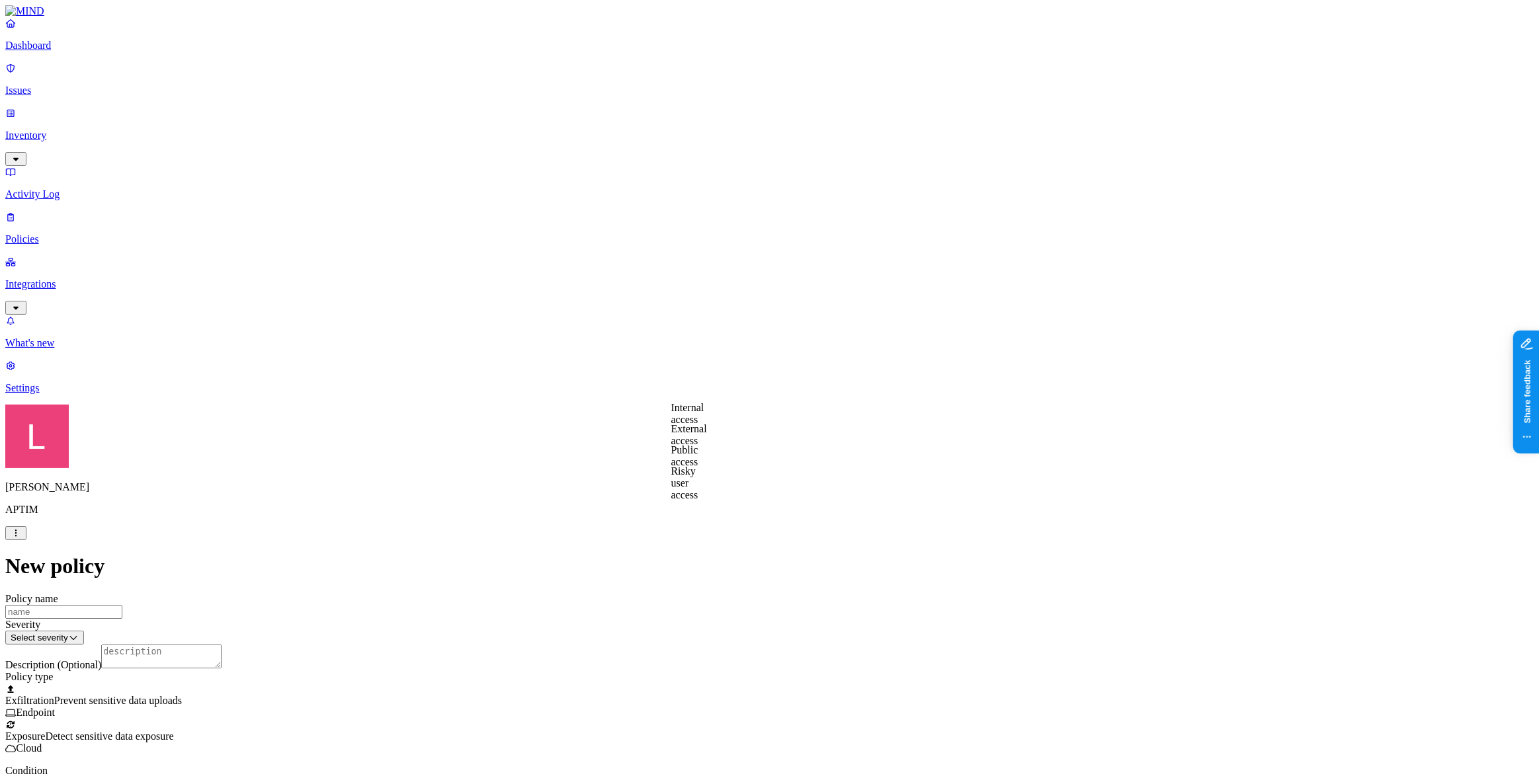
click at [707, 437] on label "External access" at bounding box center [689, 434] width 35 height 23
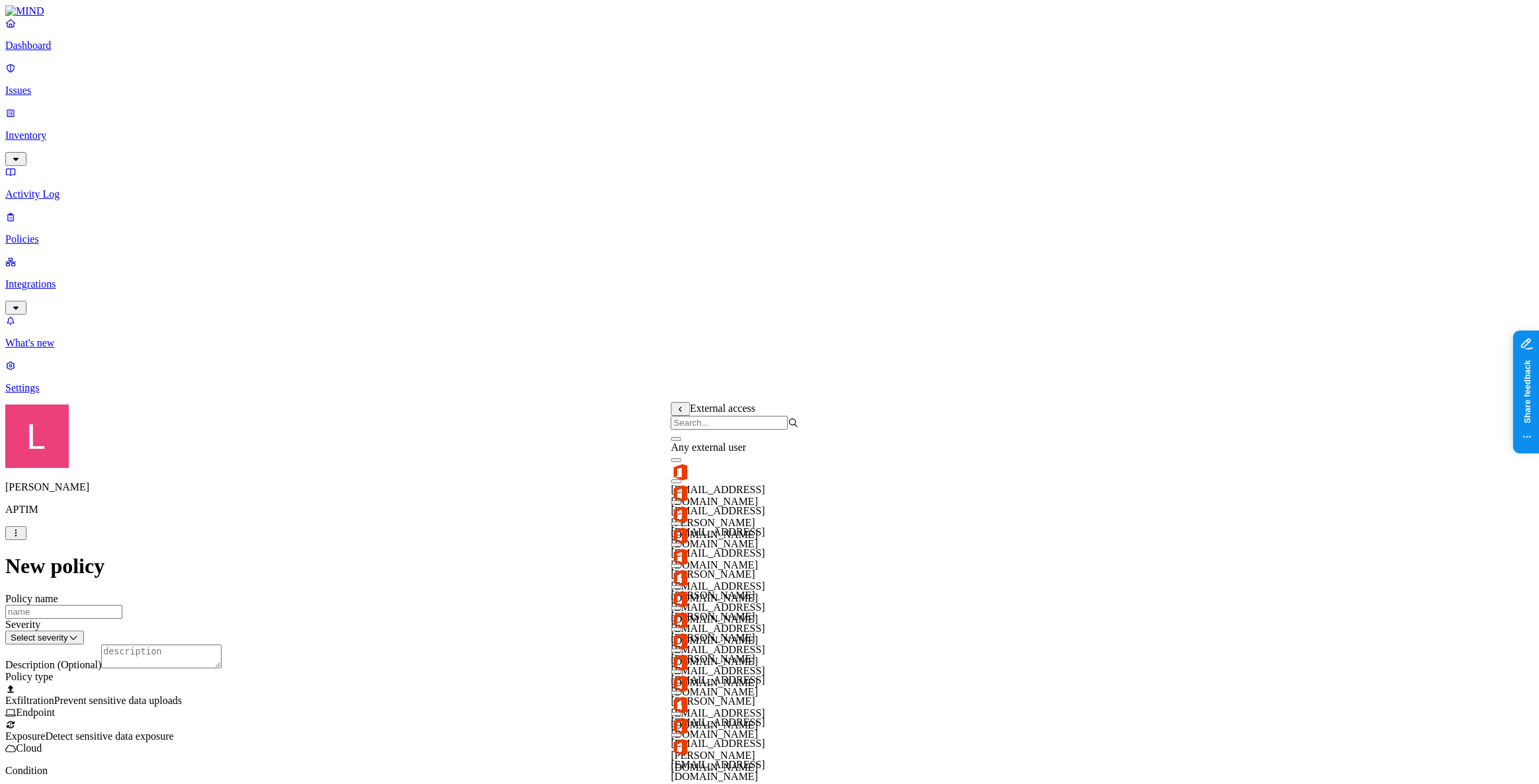
click at [682, 441] on button "button" at bounding box center [676, 438] width 10 height 4
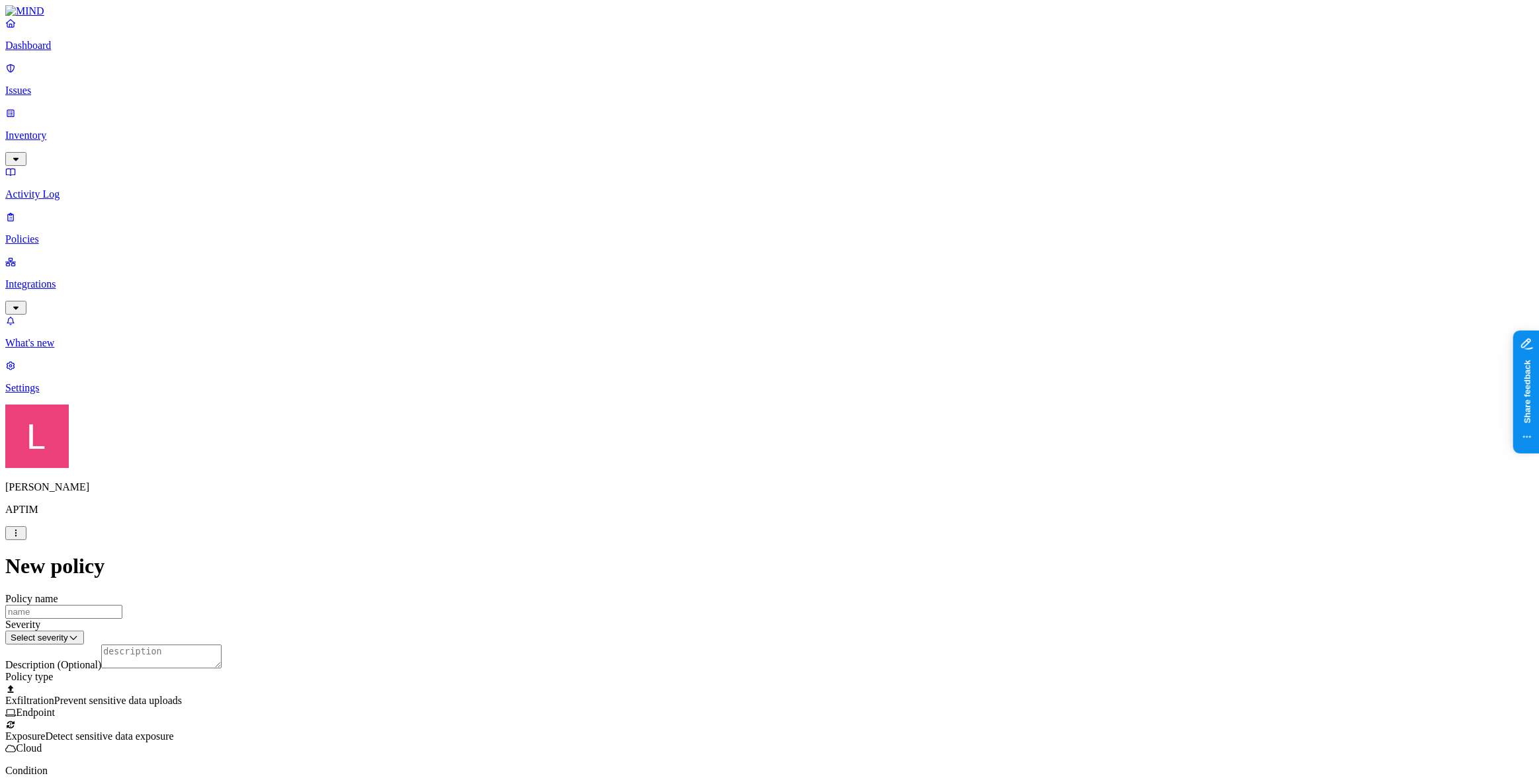
click at [701, 475] on label "Application type" at bounding box center [697, 469] width 50 height 23
click at [690, 489] on div "Office 365" at bounding box center [716, 494] width 90 height 45
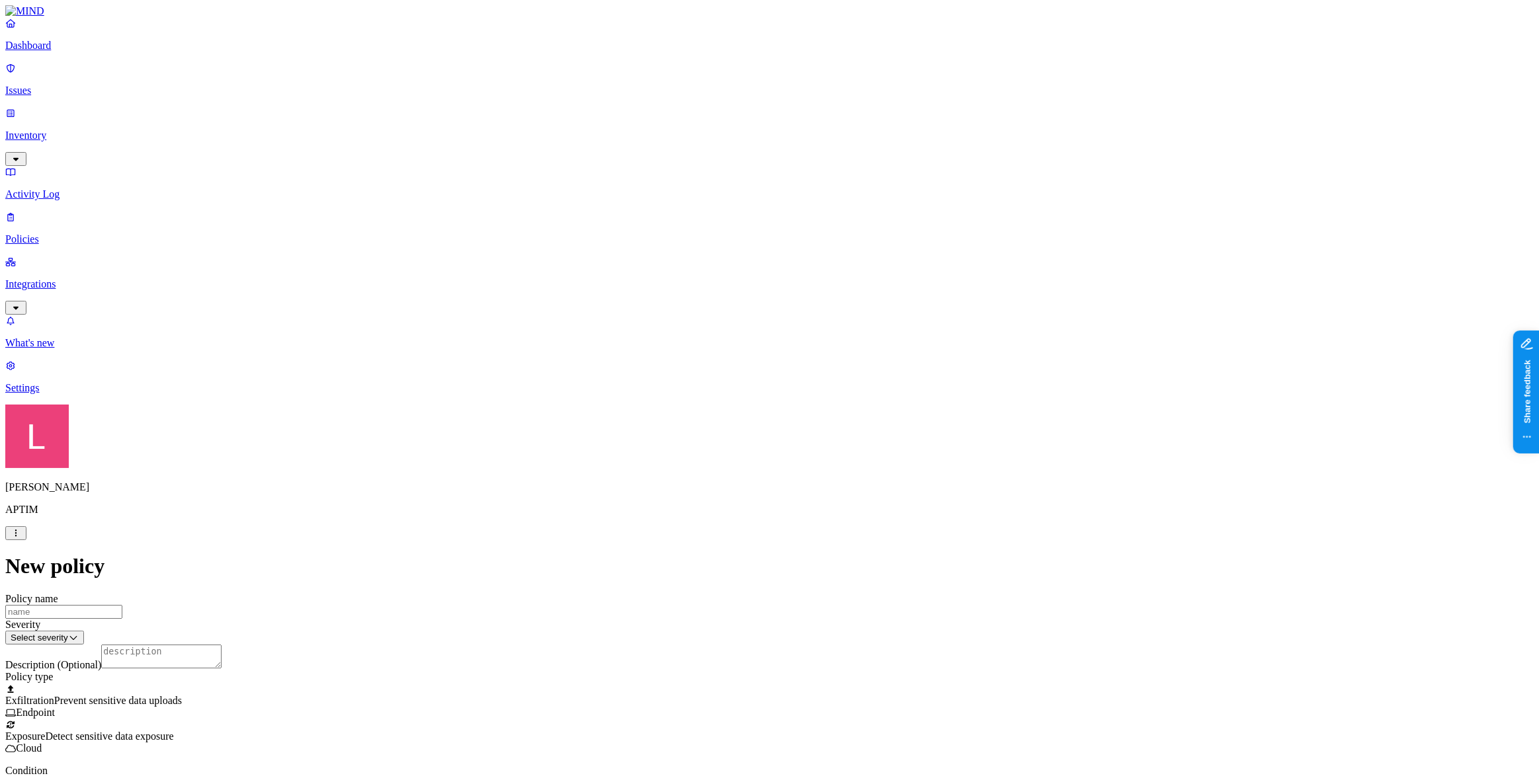
click at [182, 567] on span "Prevent sensitive data uploads" at bounding box center [118, 701] width 127 height 11
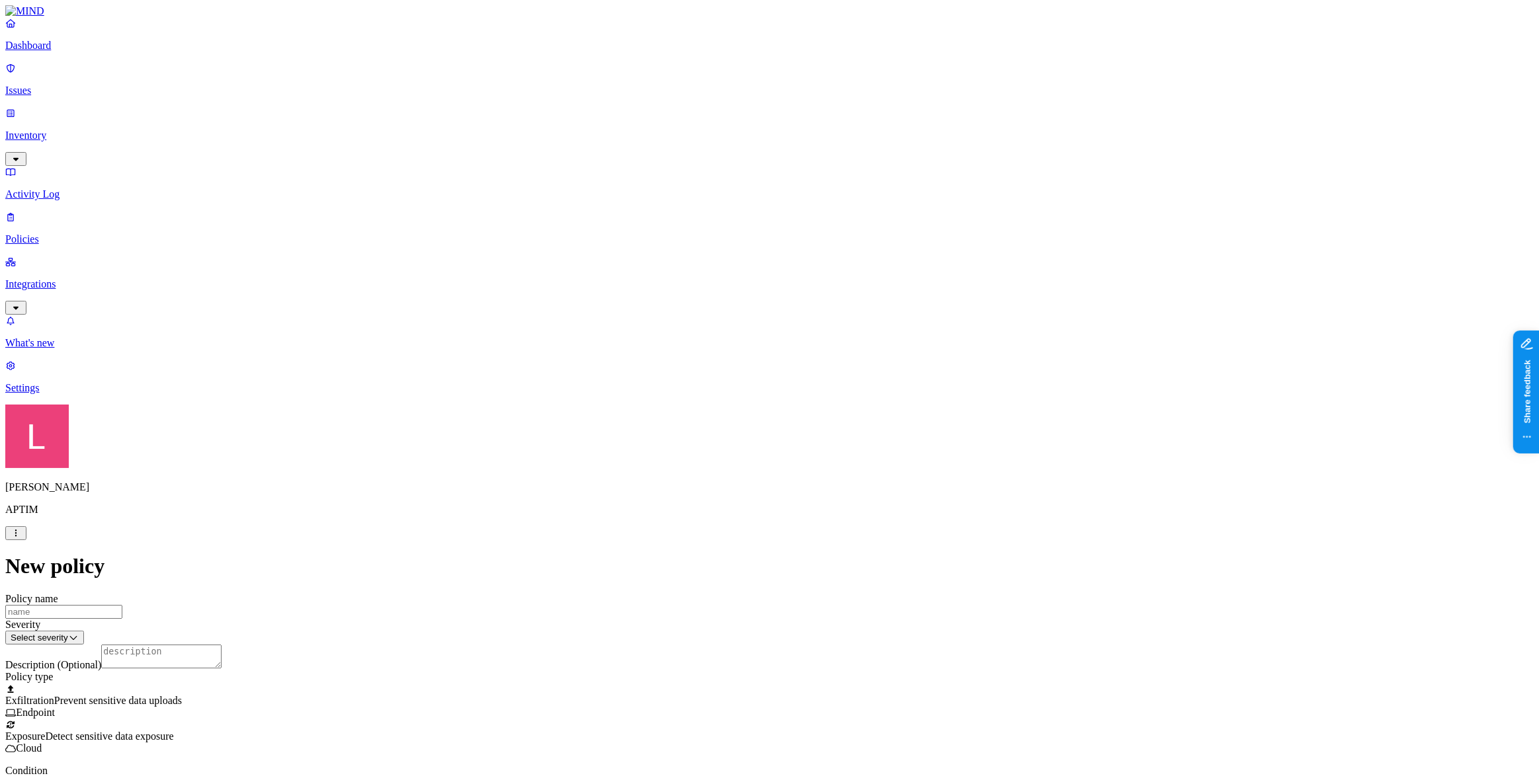
scroll to position [240, 0]
